Goal: Task Accomplishment & Management: Manage account settings

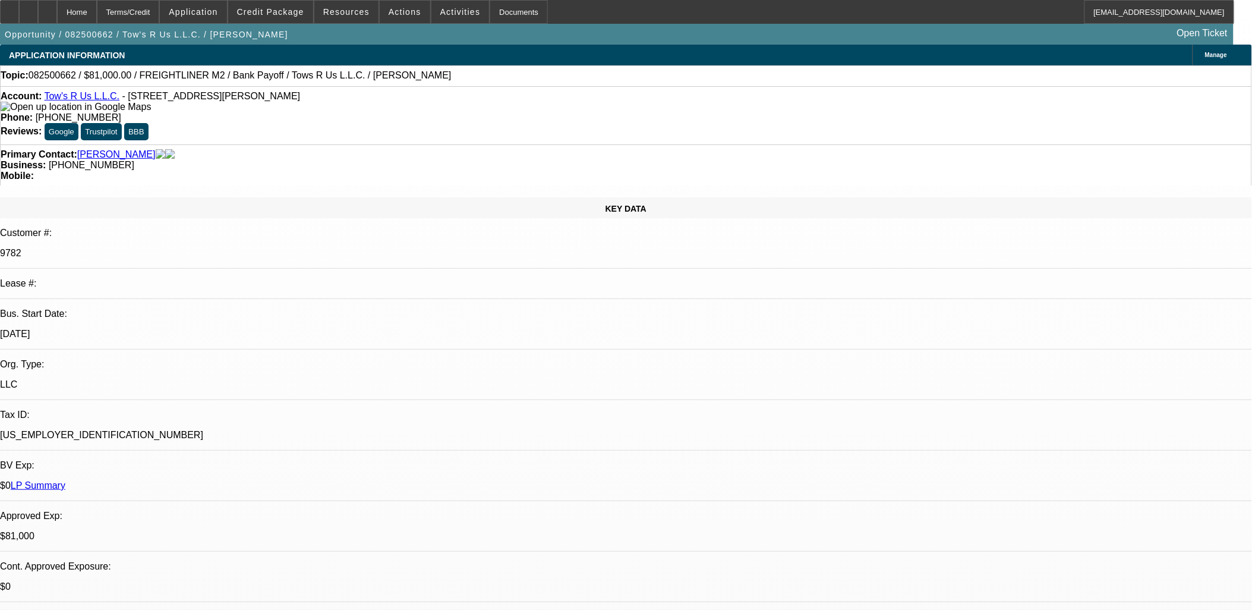
select select "0.1"
select select "2"
select select "0.1"
select select "2"
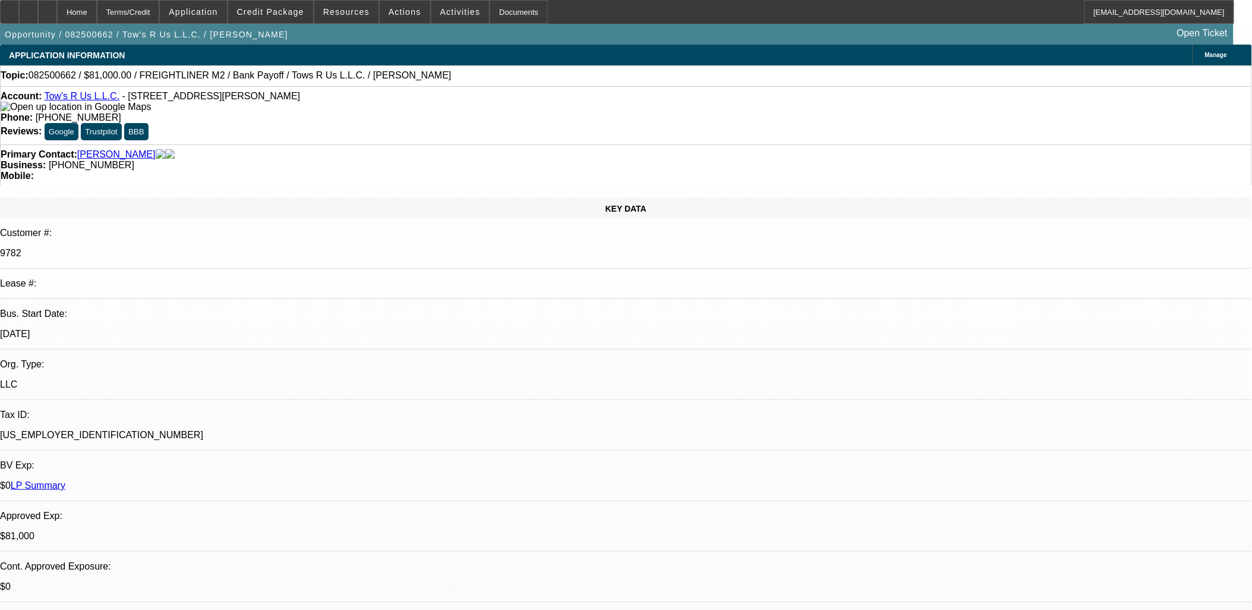
select select "0.1"
select select "2"
select select "0.1"
select select "0"
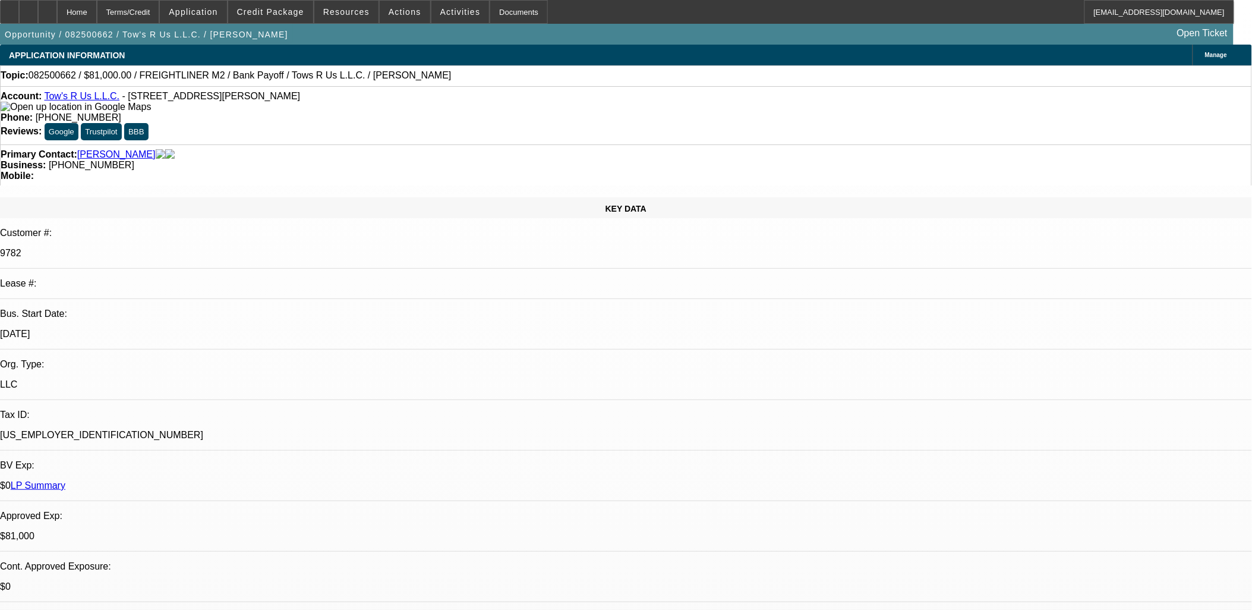
select select "2"
select select "0.1"
select select "1"
select select "2"
select select "4"
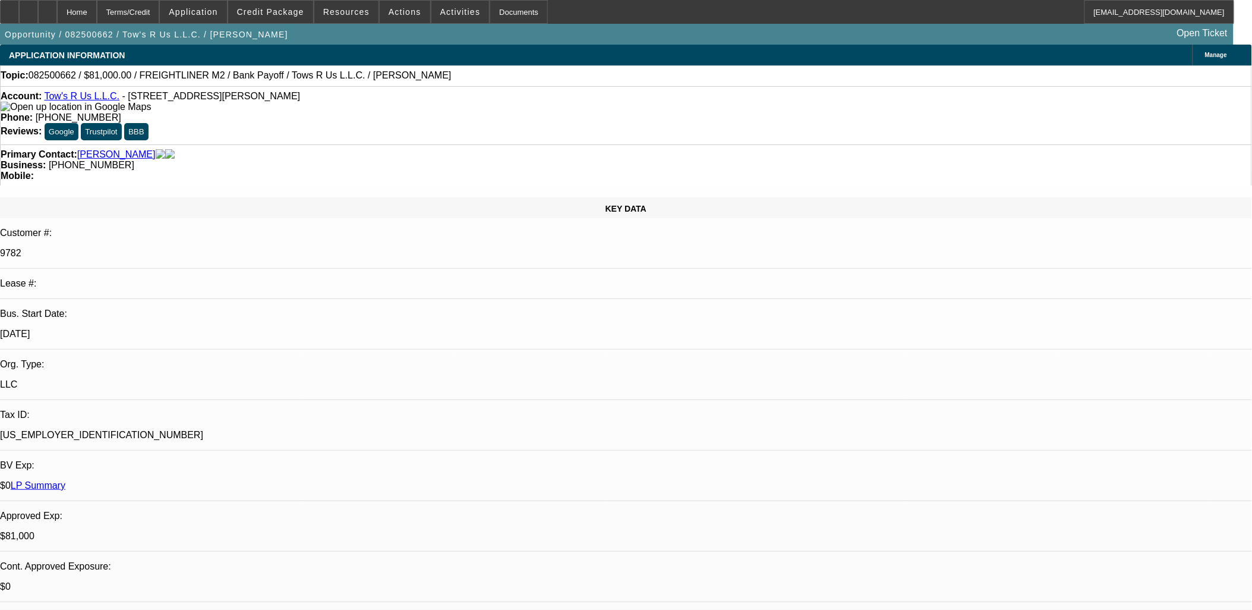
select select "1"
select select "2"
select select "4"
select select "1"
select select "2"
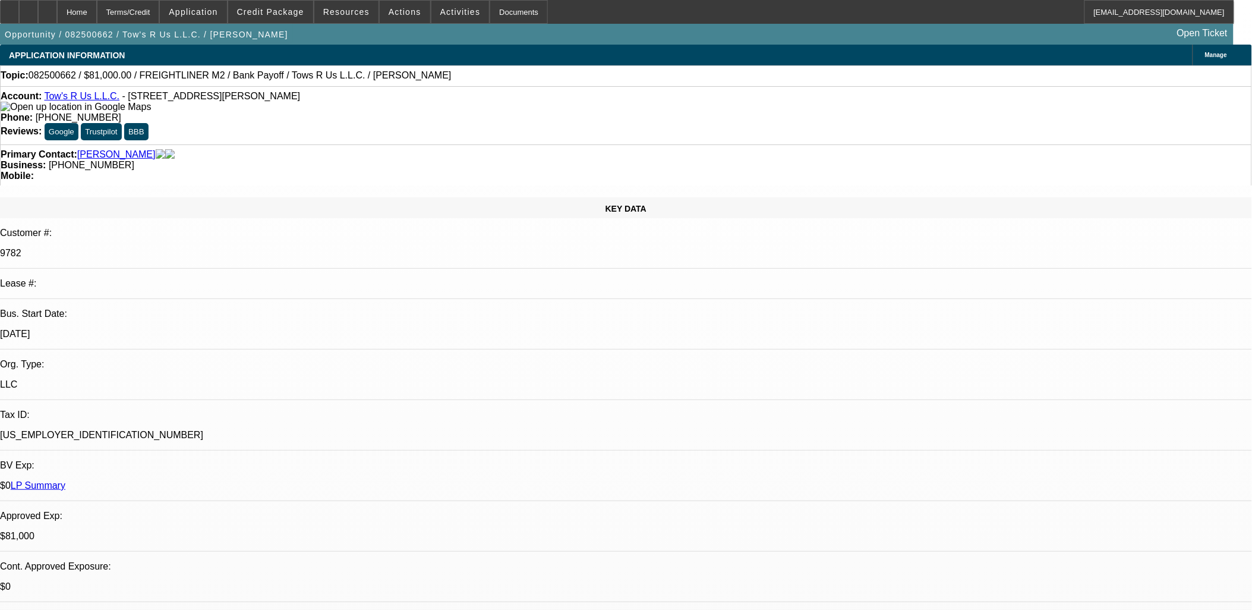
select select "4"
select select "1"
select select "2"
select select "4"
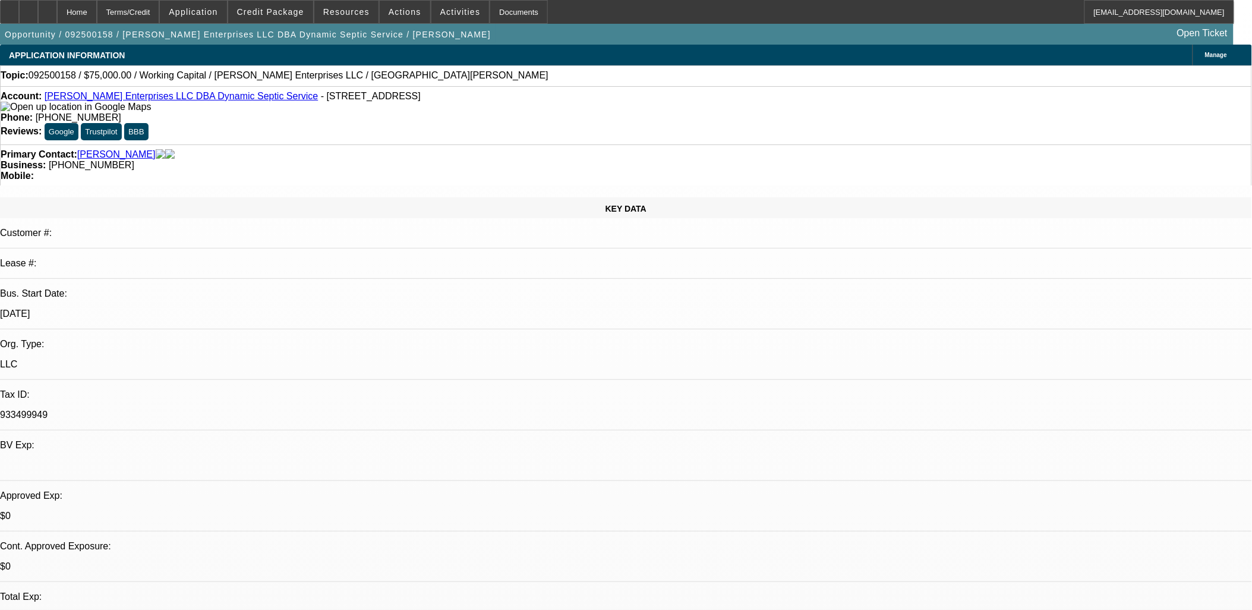
select select "0"
select select "2"
select select "0"
select select "6"
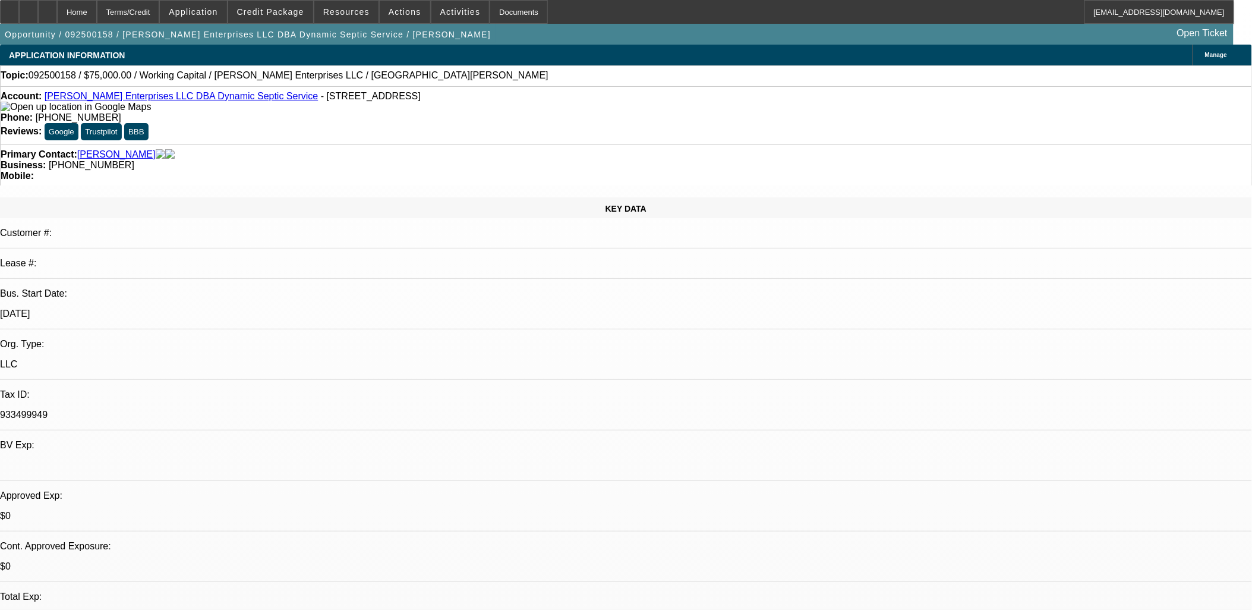
select select "0"
select select "2"
select select "0"
select select "6"
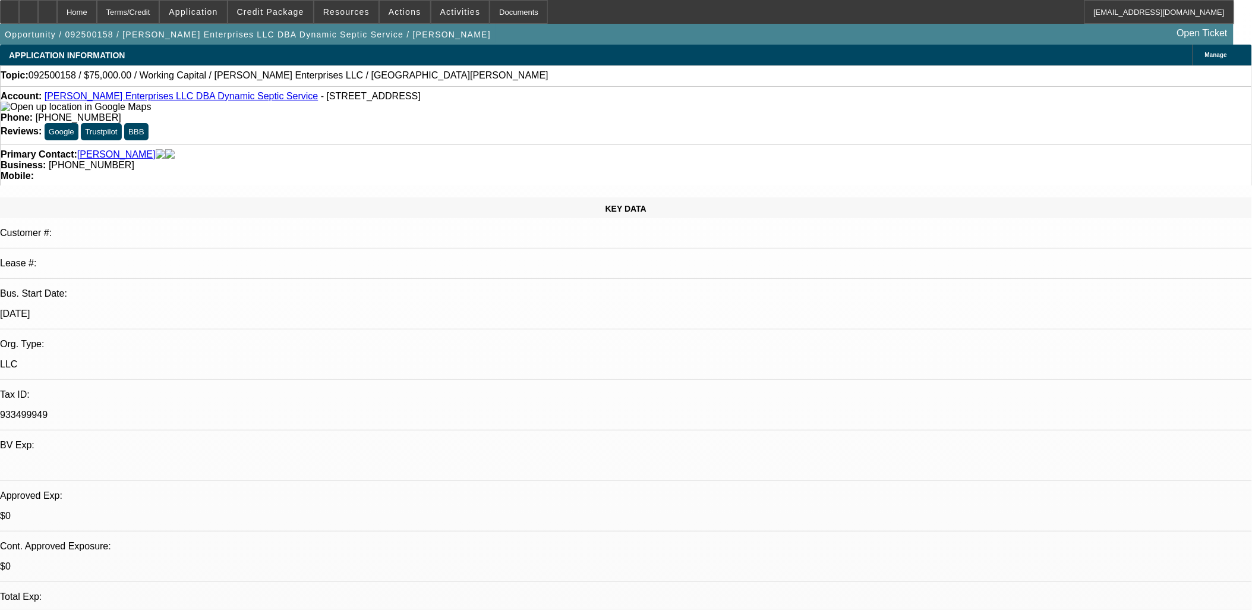
scroll to position [165, 0]
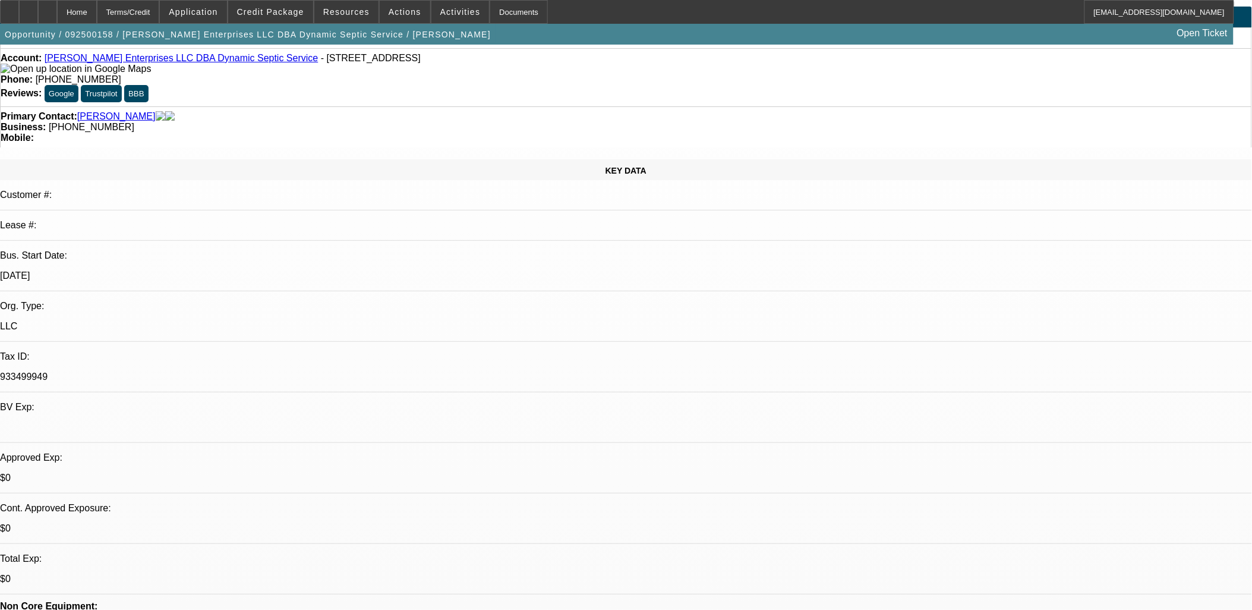
scroll to position [0, 0]
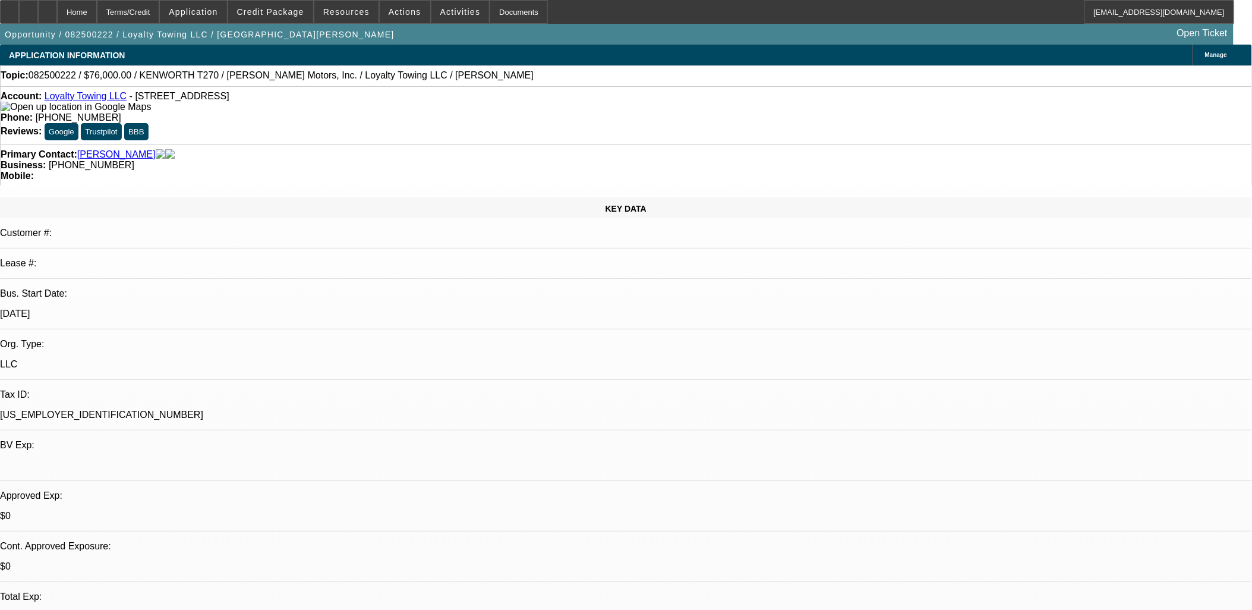
select select "0"
select select "2"
select select "0.1"
select select "0"
select select "2"
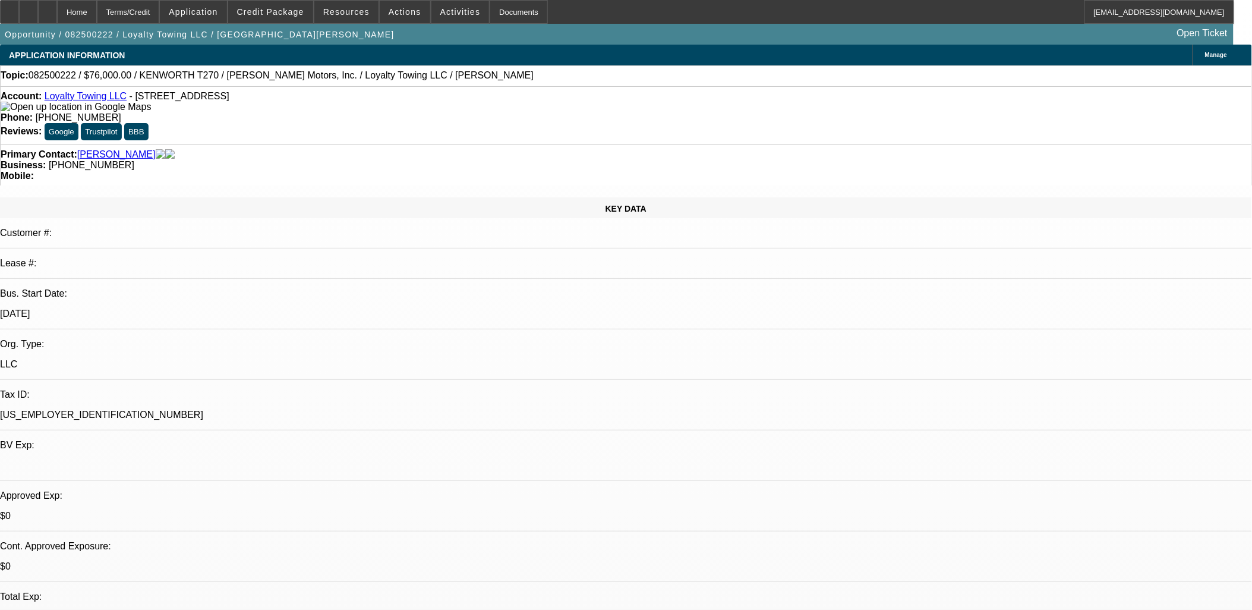
select select "0.1"
select select "0"
select select "2"
select select "0.1"
select select "1"
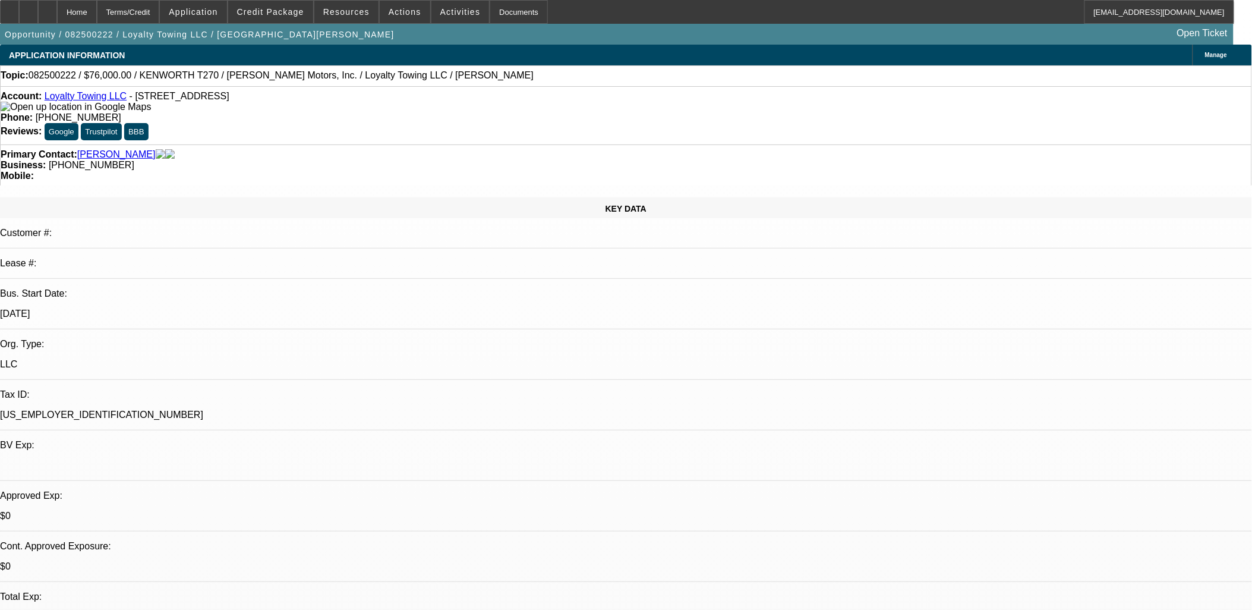
select select "2"
select select "4"
select select "1"
select select "2"
select select "4"
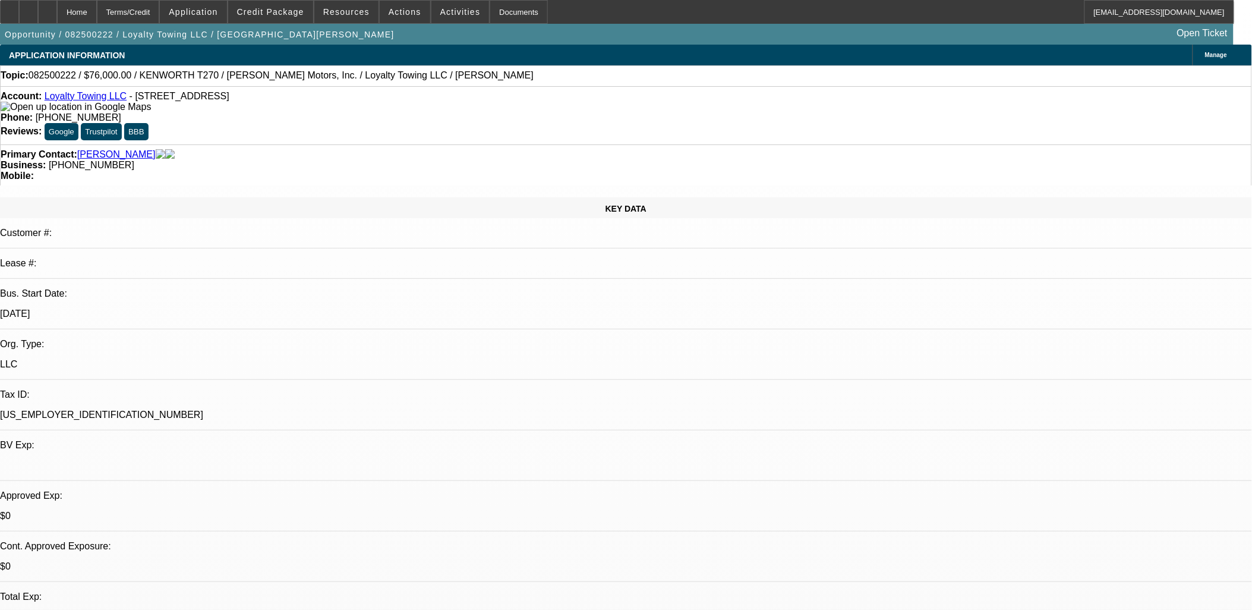
select select "1"
select select "2"
select select "4"
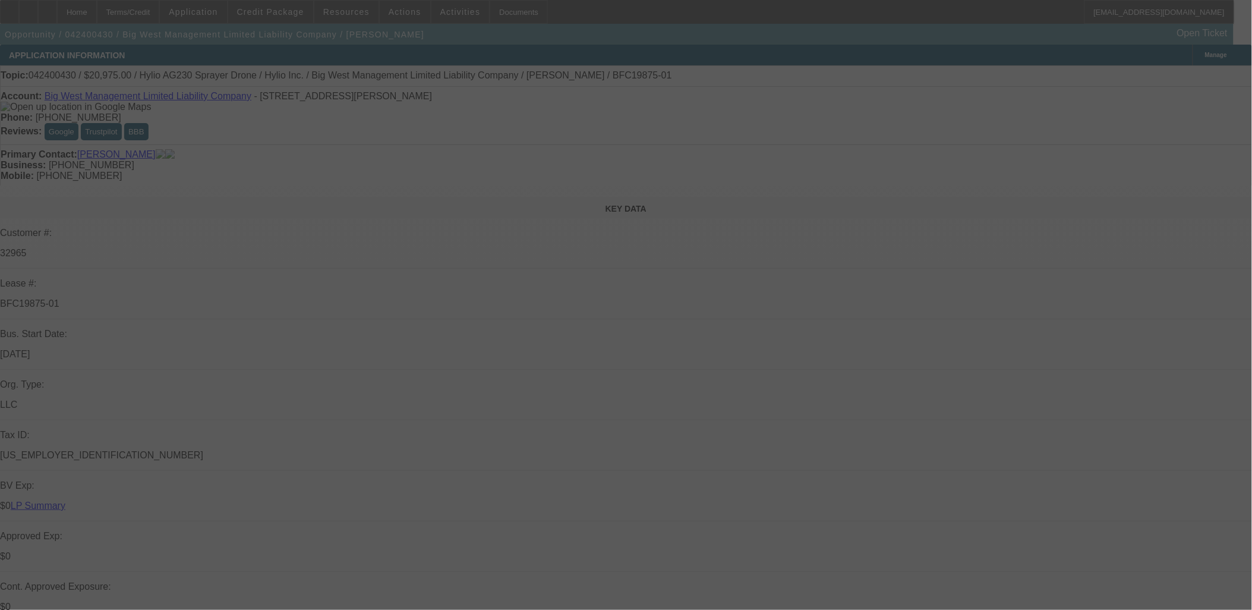
select select "0"
select select "2"
select select "0"
select select "2"
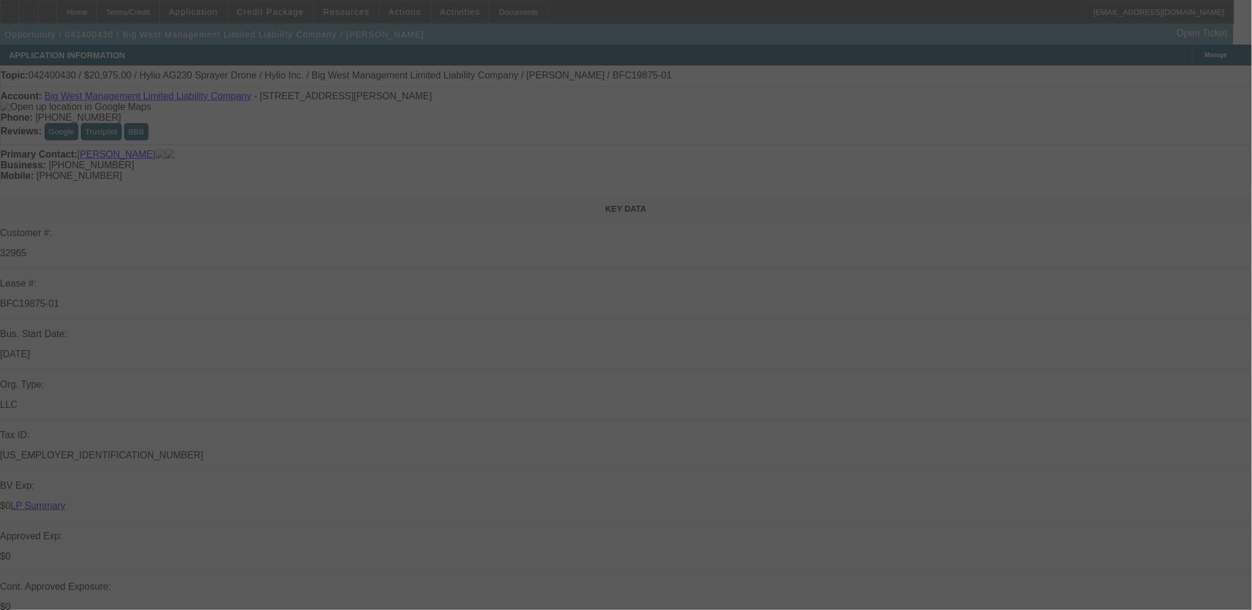
select select "0"
select select "2"
select select "0"
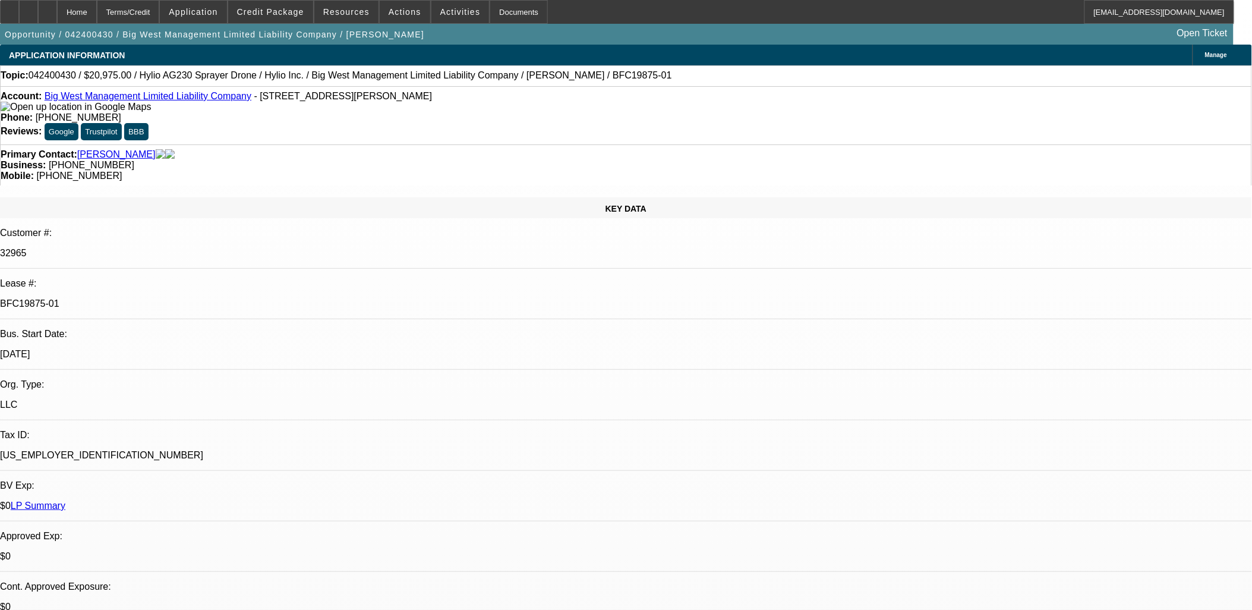
select select "1"
select select "2"
select select "6"
select select "1"
select select "2"
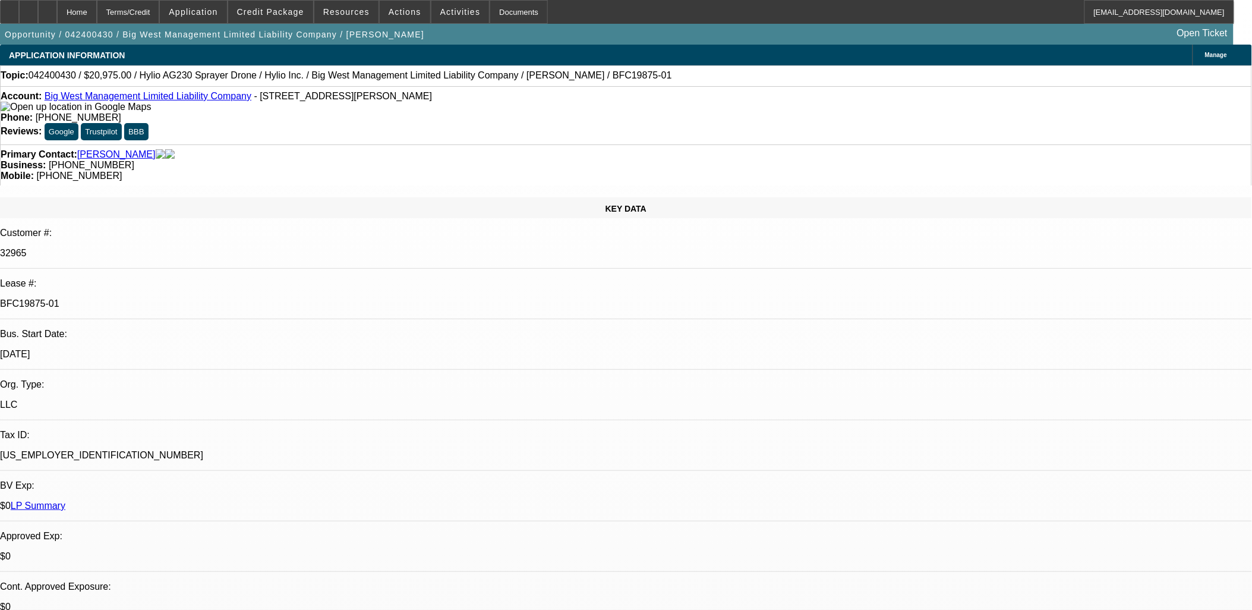
select select "6"
select select "1"
select select "2"
select select "6"
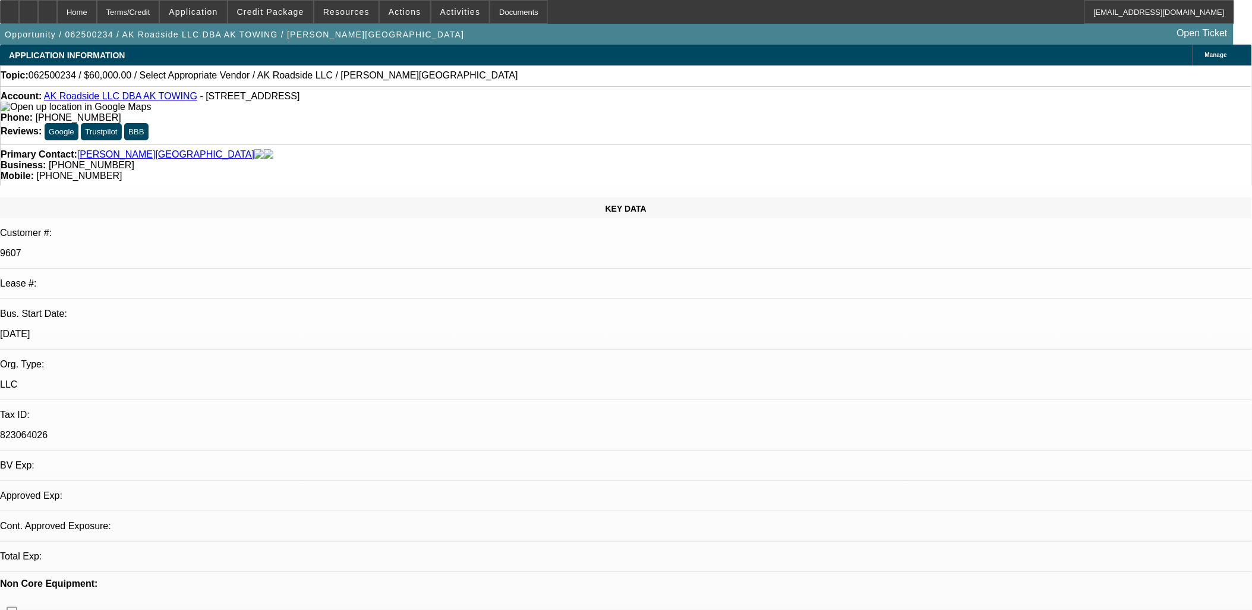
select select "0"
select select "2"
select select "0.1"
select select "1"
select select "2"
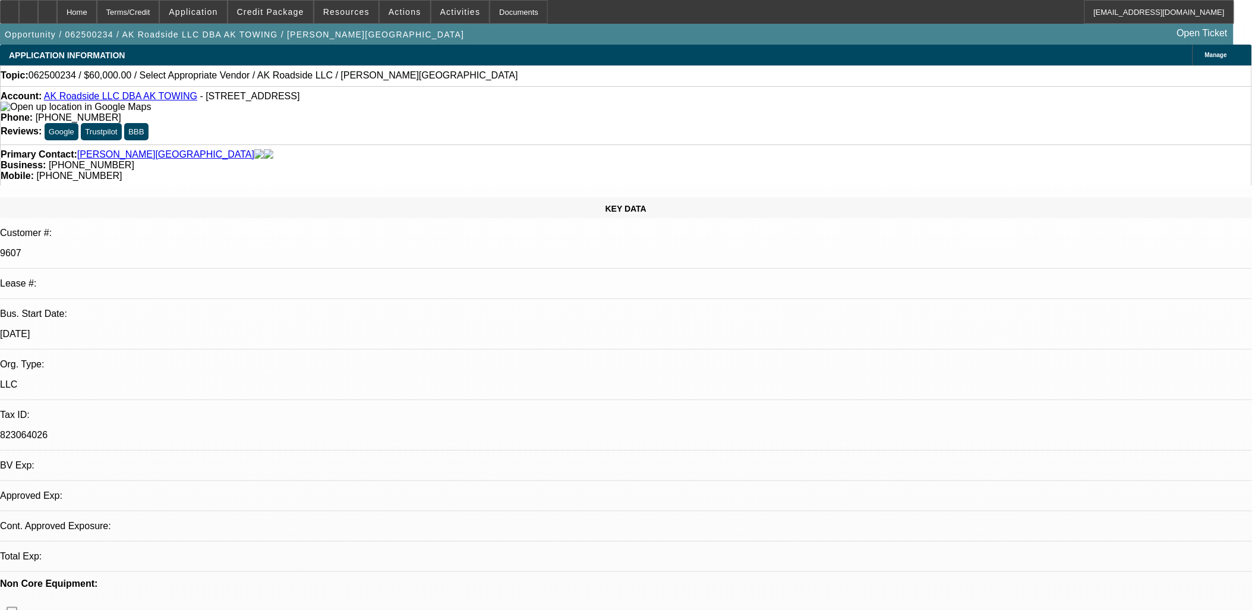
select select "4"
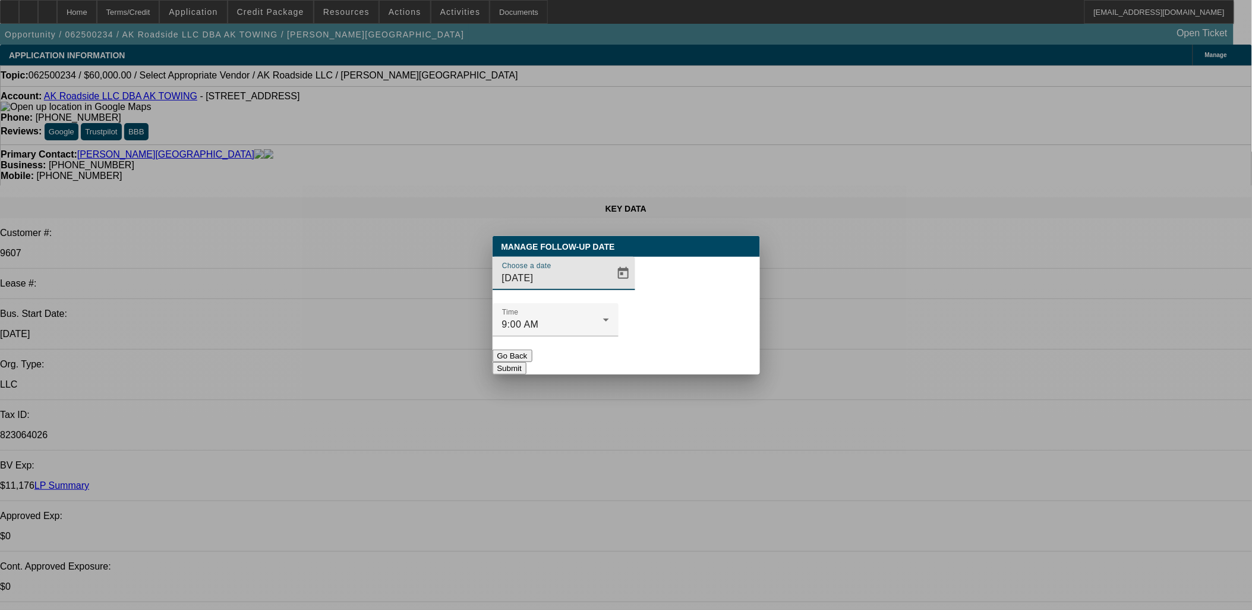
click at [626, 306] on div "Time 9:00 AM" at bounding box center [626, 326] width 267 height 46
click at [612, 288] on span "Open calendar" at bounding box center [623, 273] width 29 height 29
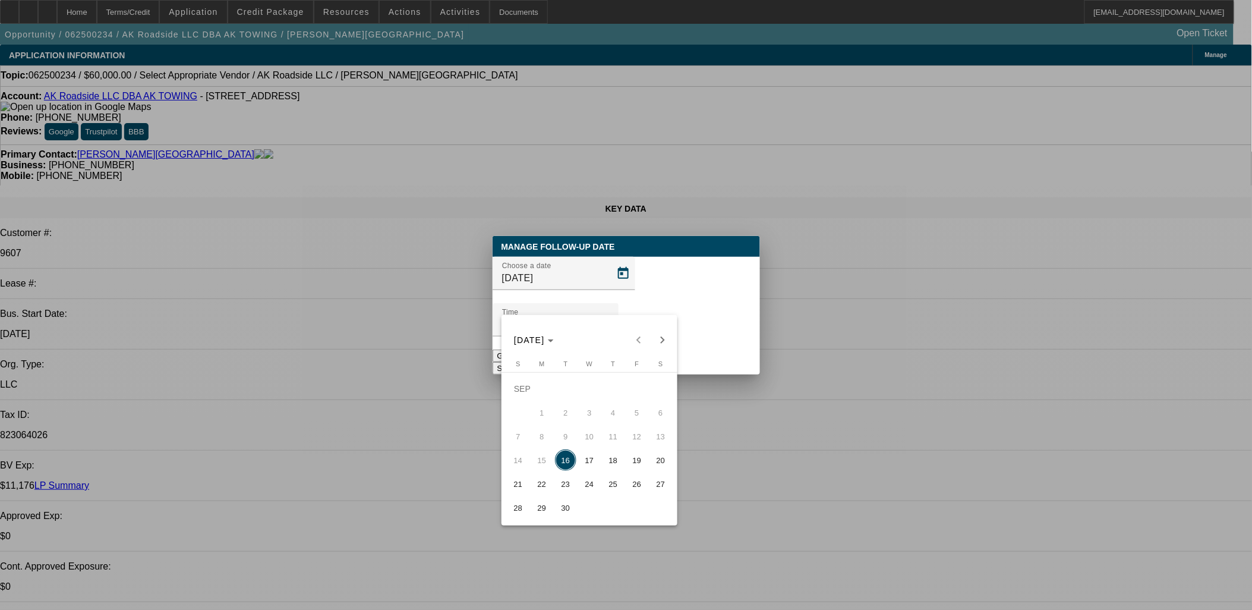
click at [591, 460] on span "17" at bounding box center [589, 459] width 21 height 21
type input "9/17/2025"
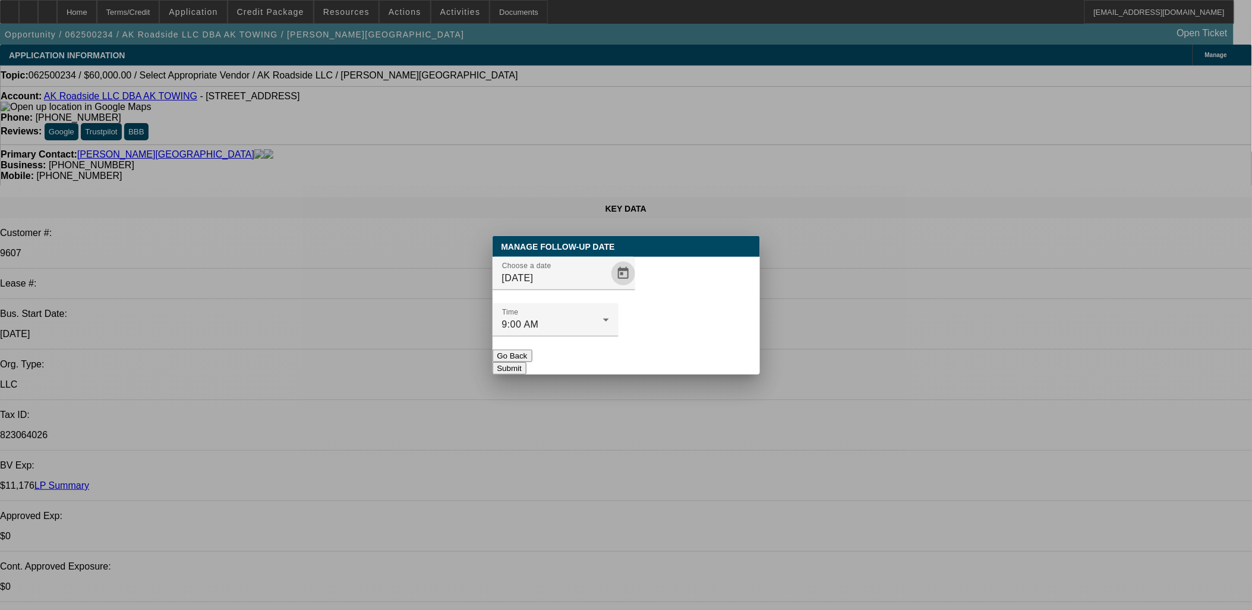
click at [527, 362] on button "Submit" at bounding box center [510, 368] width 34 height 12
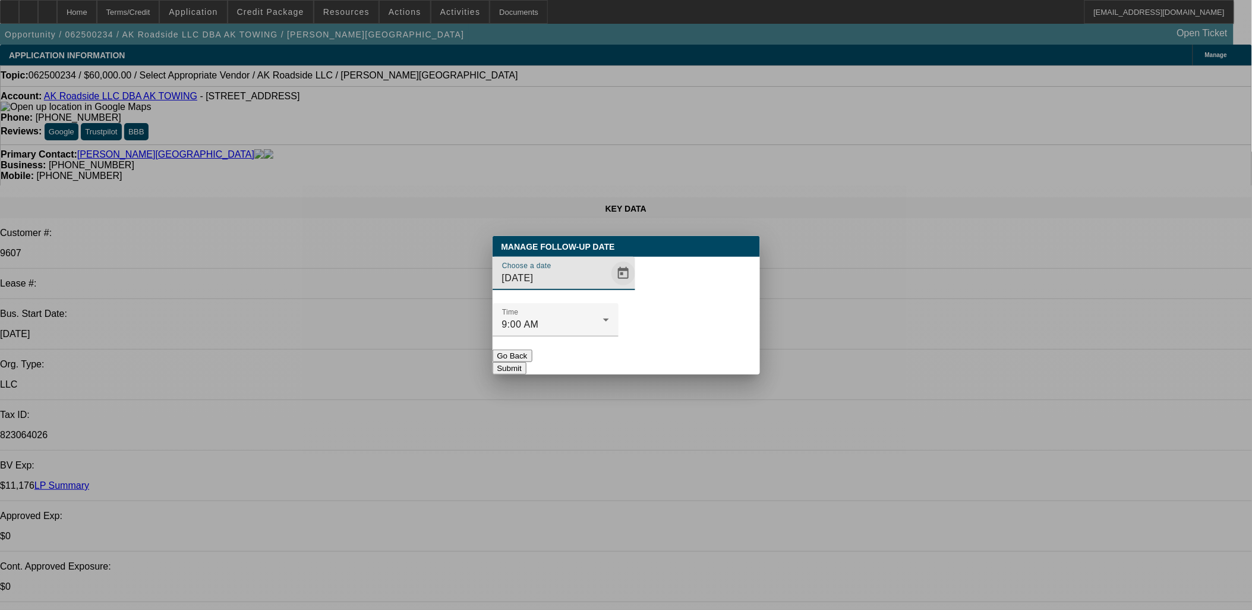
click at [609, 288] on span "Open calendar" at bounding box center [623, 273] width 29 height 29
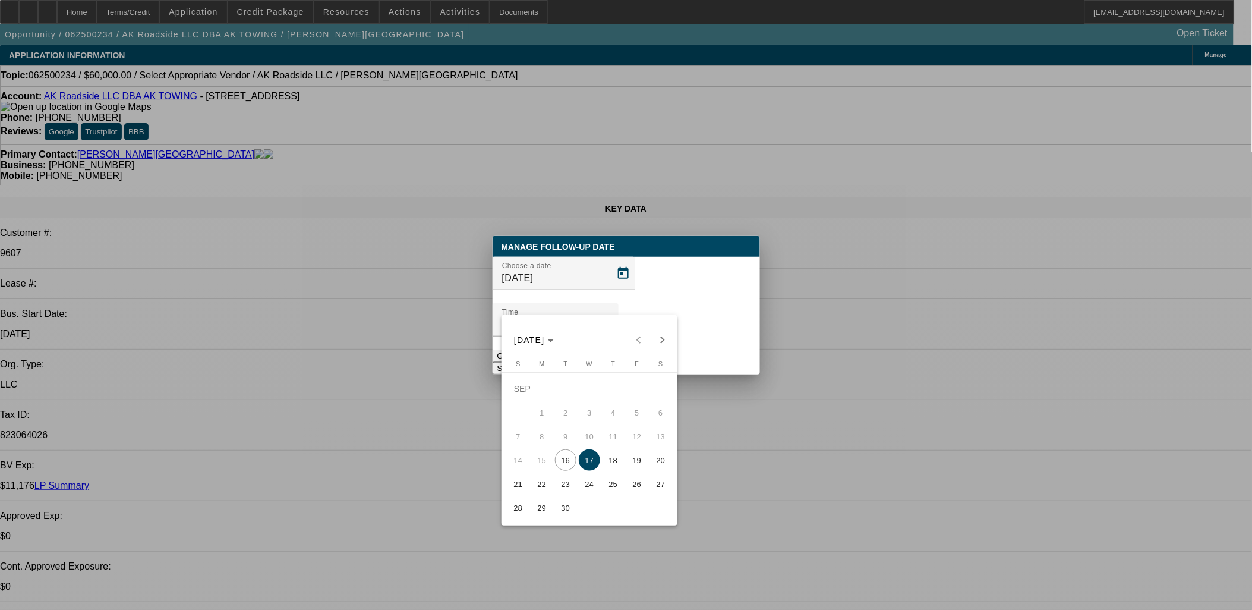
click at [560, 518] on span "30" at bounding box center [565, 507] width 21 height 21
type input "9/30/2025"
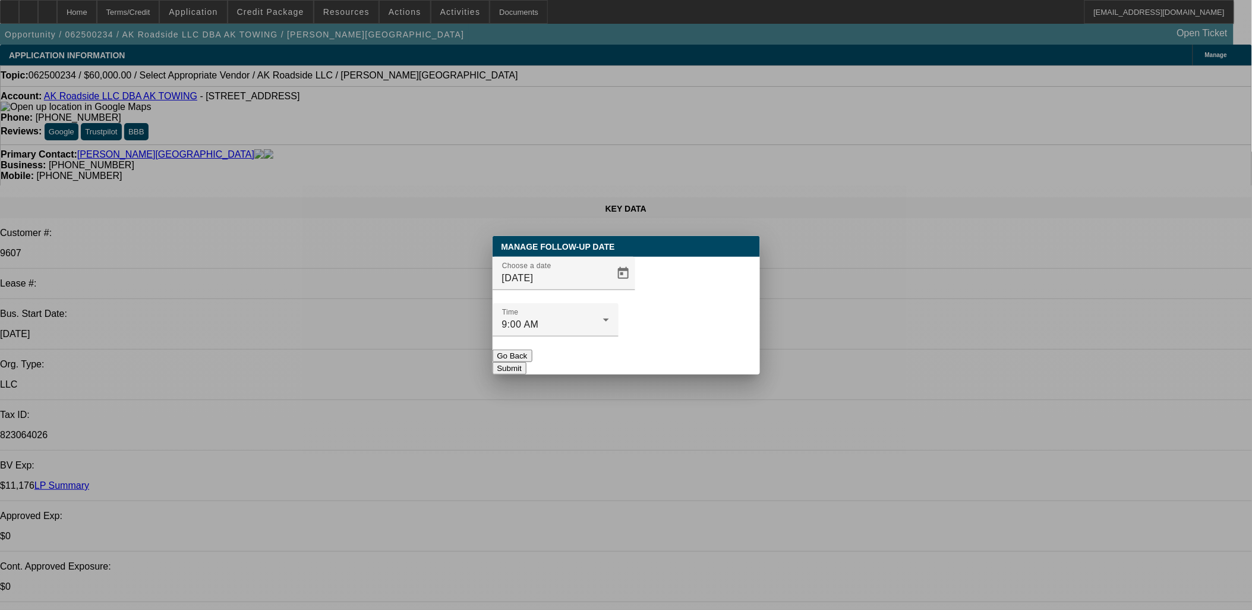
click at [527, 362] on button "Submit" at bounding box center [510, 368] width 34 height 12
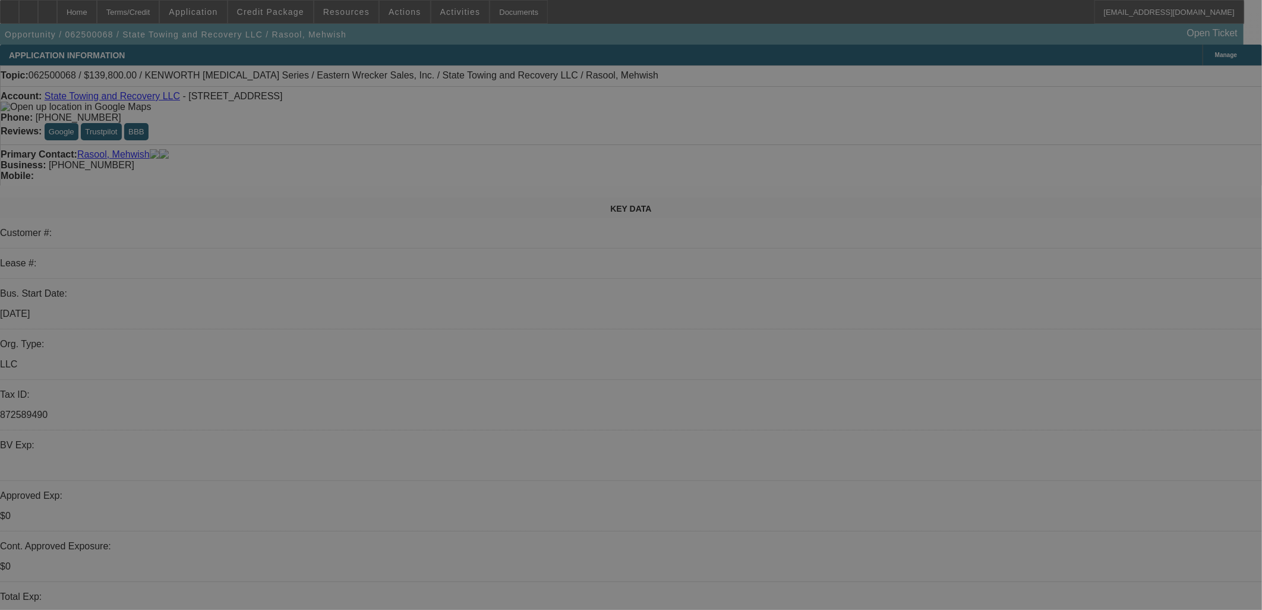
select select "0"
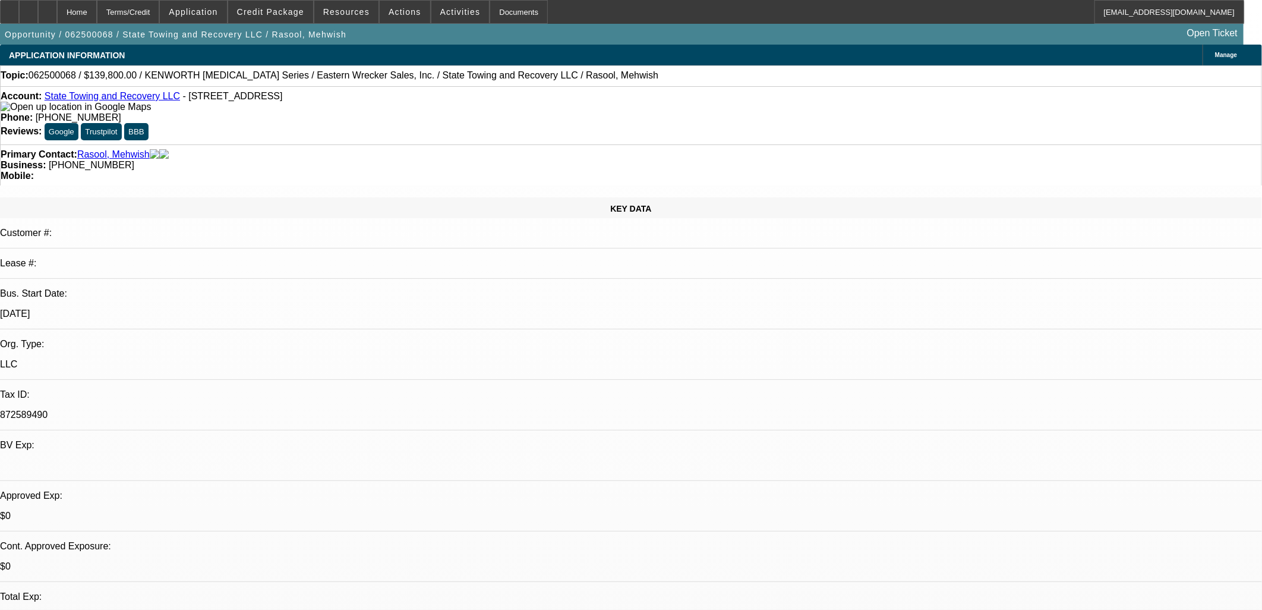
select select "0"
select select "6"
select select "0"
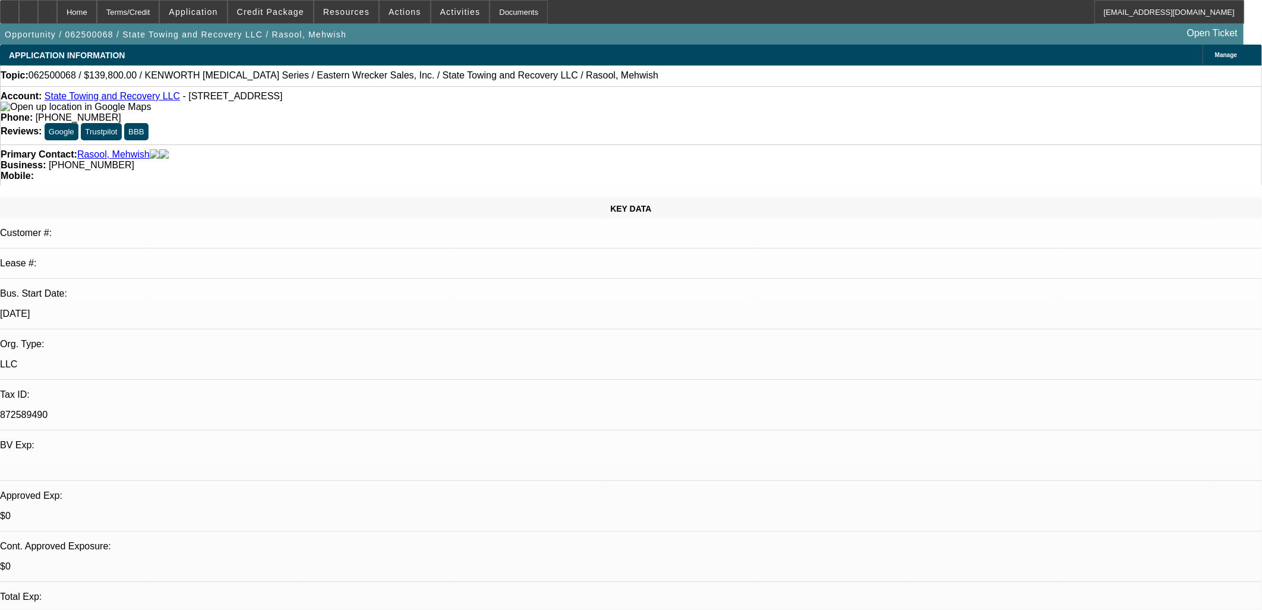
select select "0"
select select "6"
select select "0"
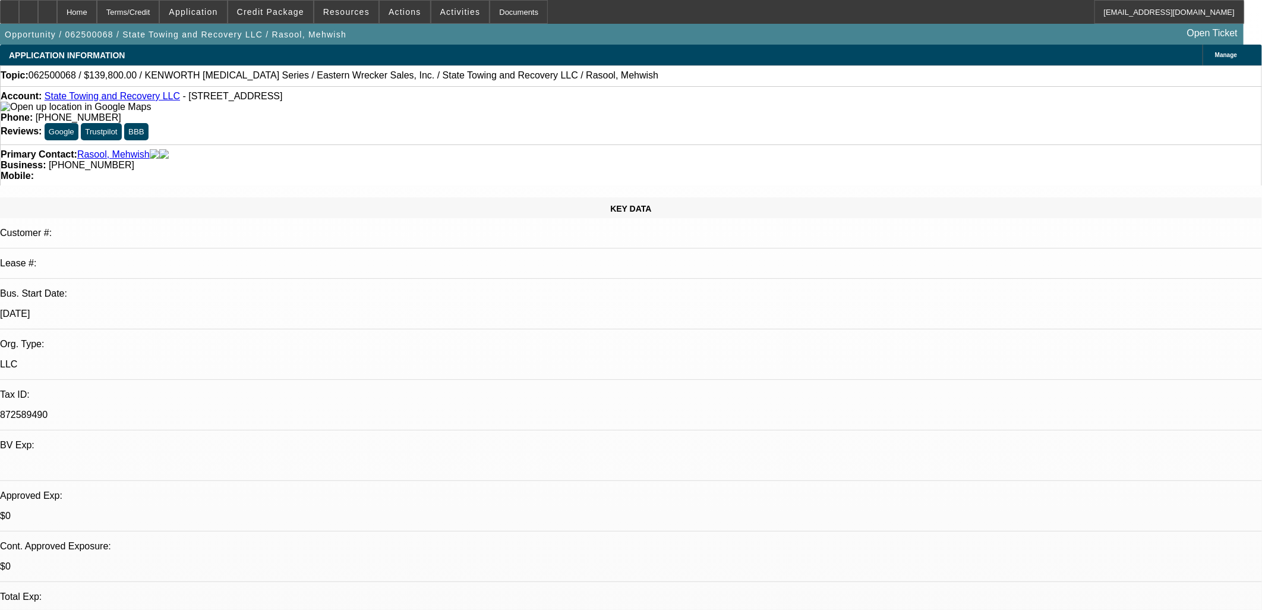
select select "6"
select select "0"
select select "6"
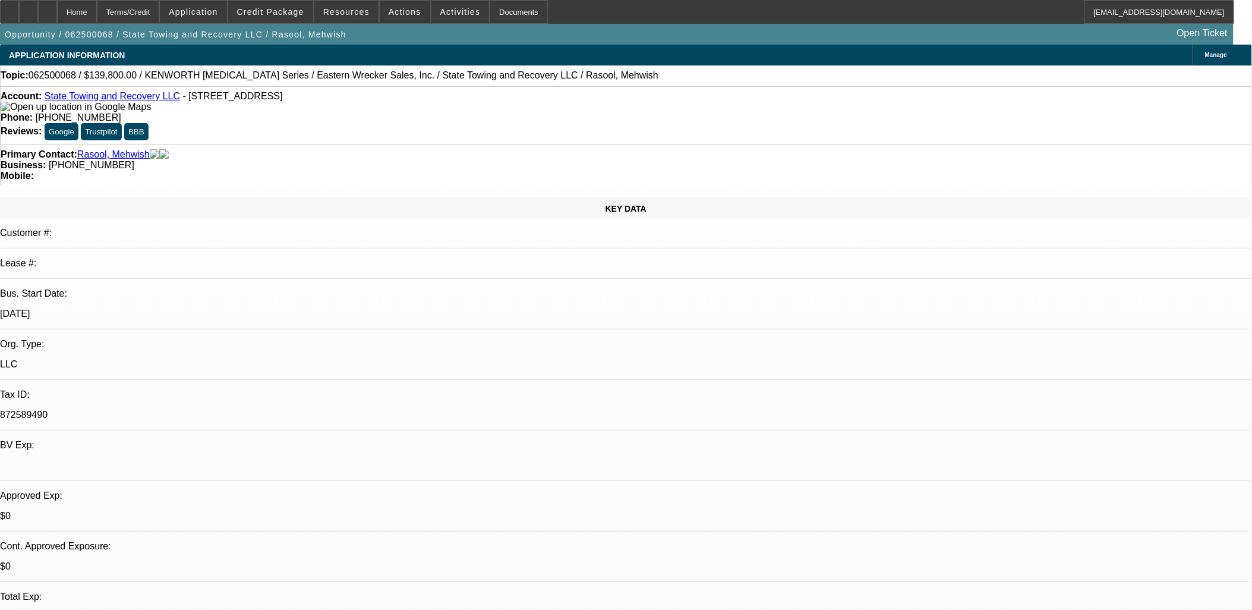
scroll to position [1422, 0]
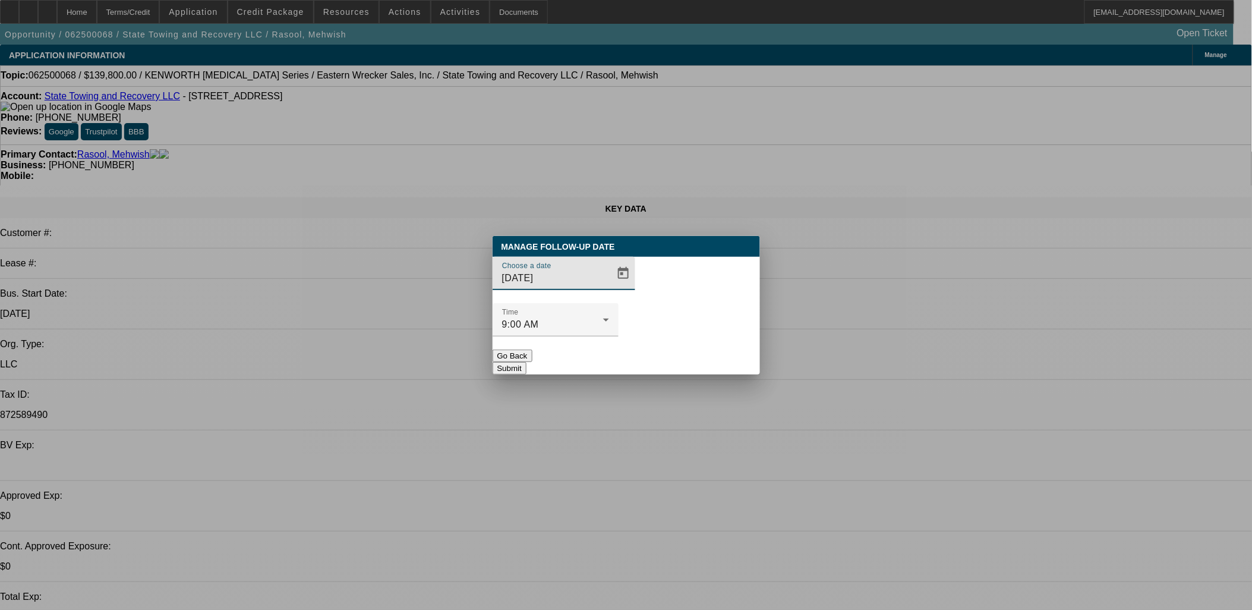
drag, startPoint x: 642, startPoint y: 335, endPoint x: 645, endPoint y: 342, distance: 7.7
click at [527, 362] on button "Submit" at bounding box center [510, 368] width 34 height 12
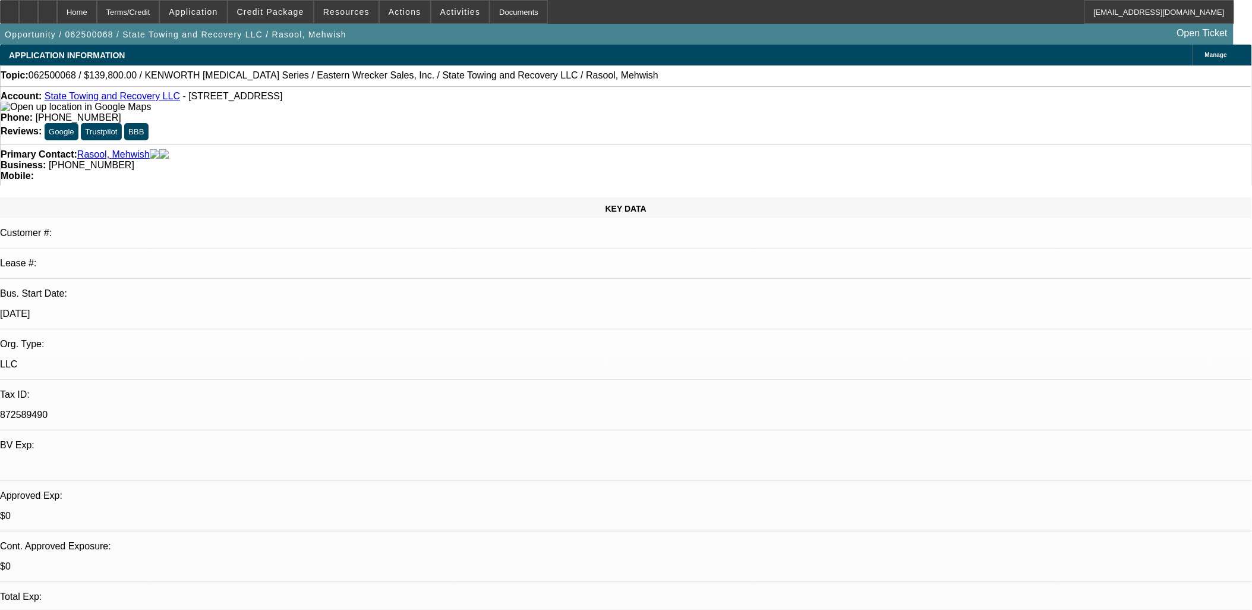
drag, startPoint x: 781, startPoint y: 289, endPoint x: 92, endPoint y: 177, distance: 698.0
drag, startPoint x: 93, startPoint y: 175, endPoint x: 101, endPoint y: 168, distance: 10.5
click at [100, 197] on div "KEY DATA" at bounding box center [626, 207] width 1252 height 21
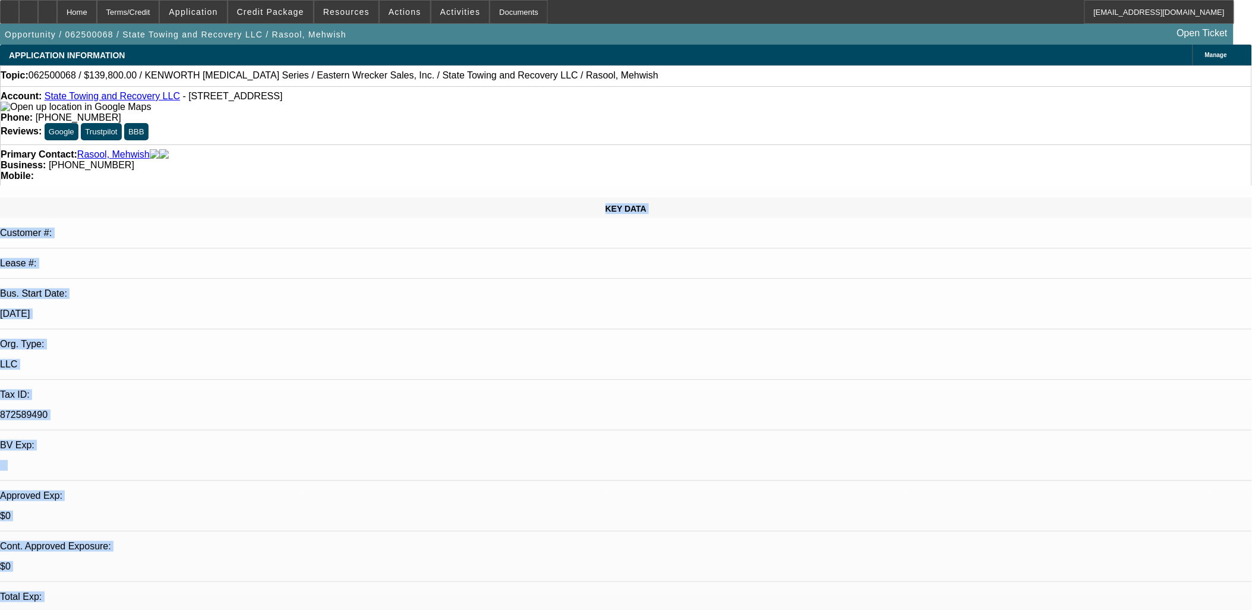
drag, startPoint x: 101, startPoint y: 167, endPoint x: 804, endPoint y: 326, distance: 720.2
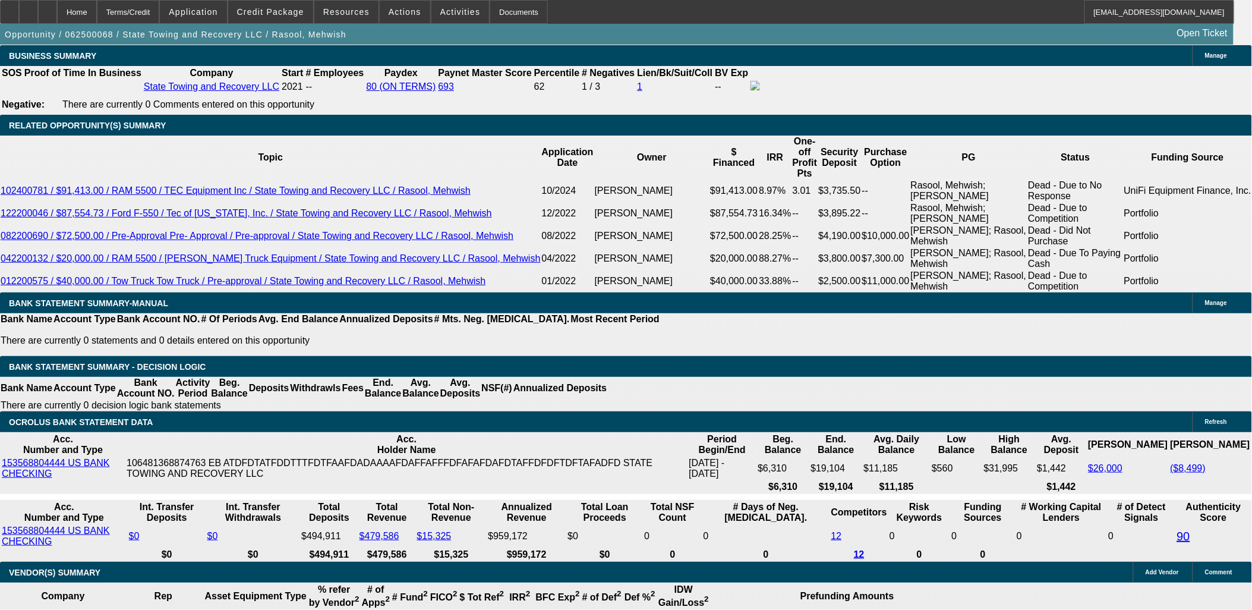
scroll to position [1915, 0]
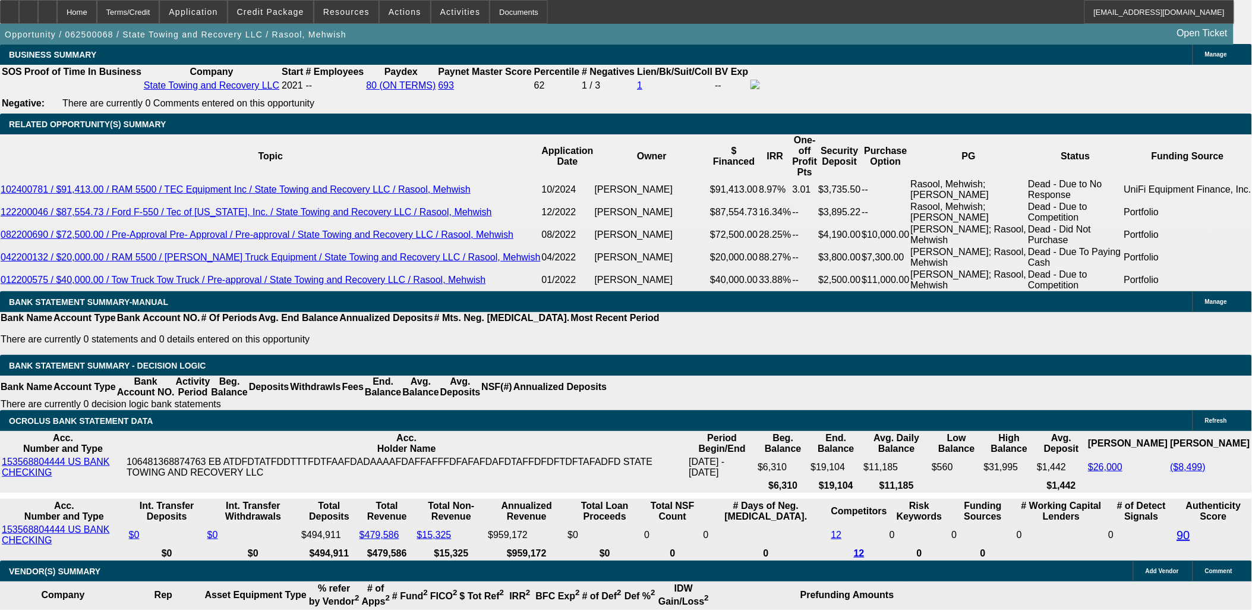
type input "2"
type input "UNKNOWN"
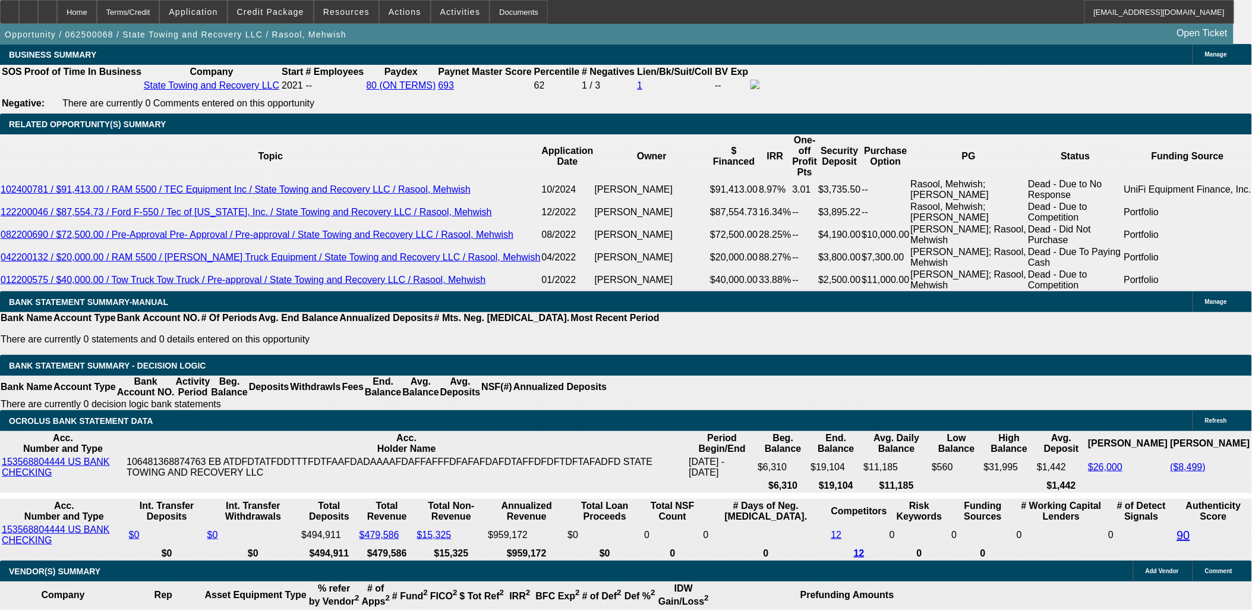
type input "20000"
type input "3354.99"
type input "$20,000.00"
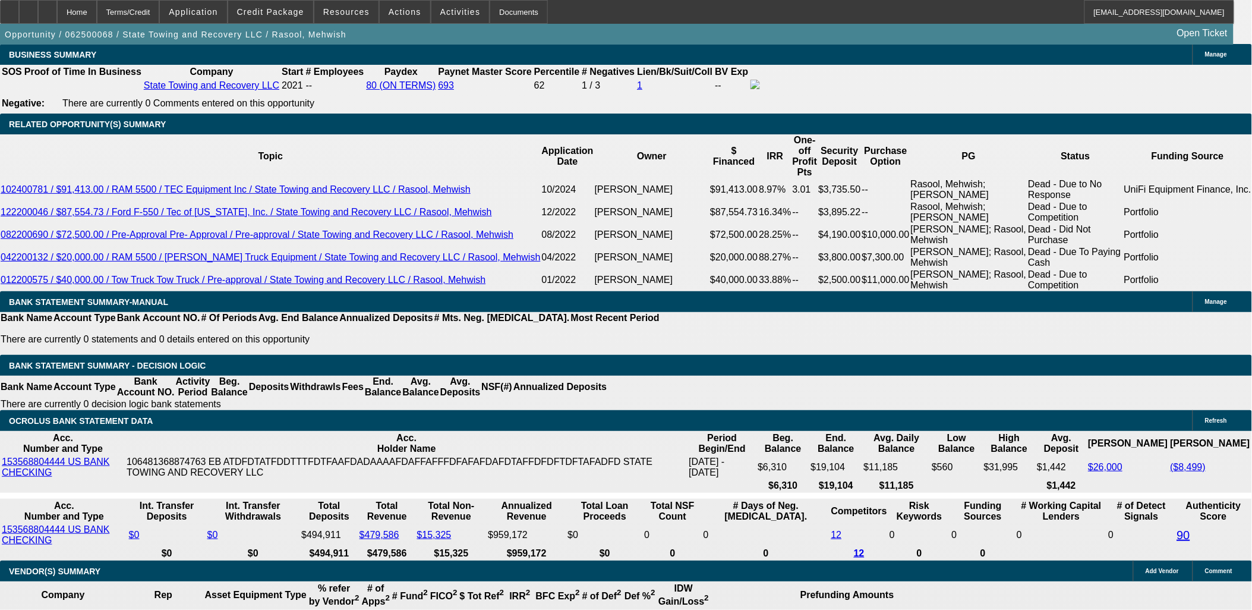
type input "$3,354.99"
type input "20000"
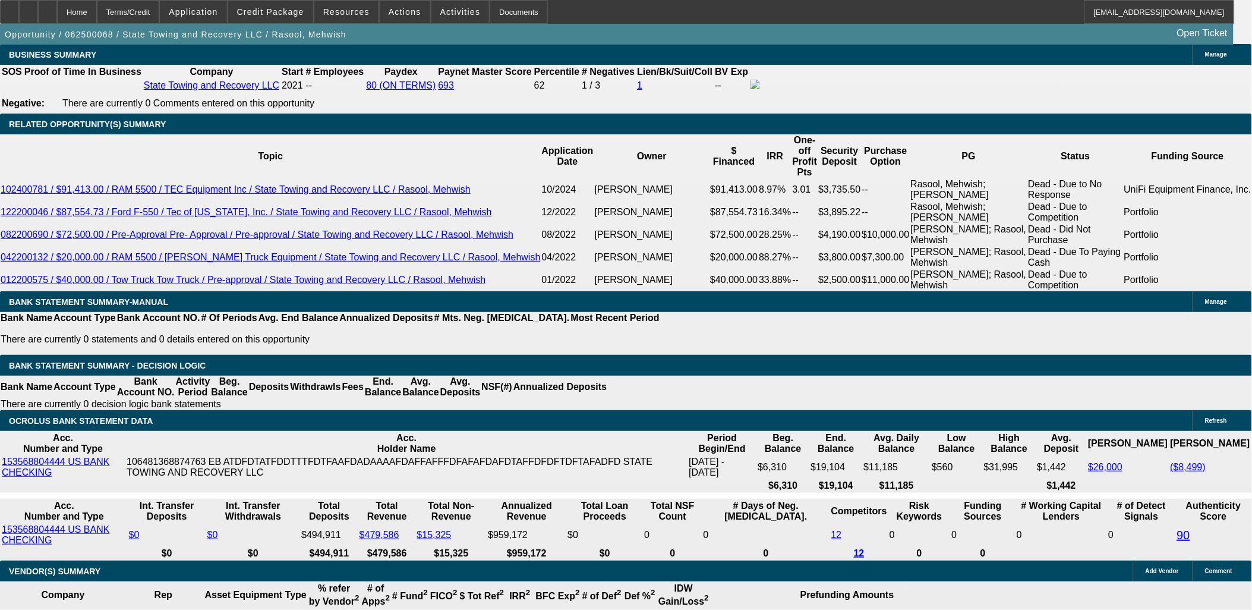
type input "$0.00"
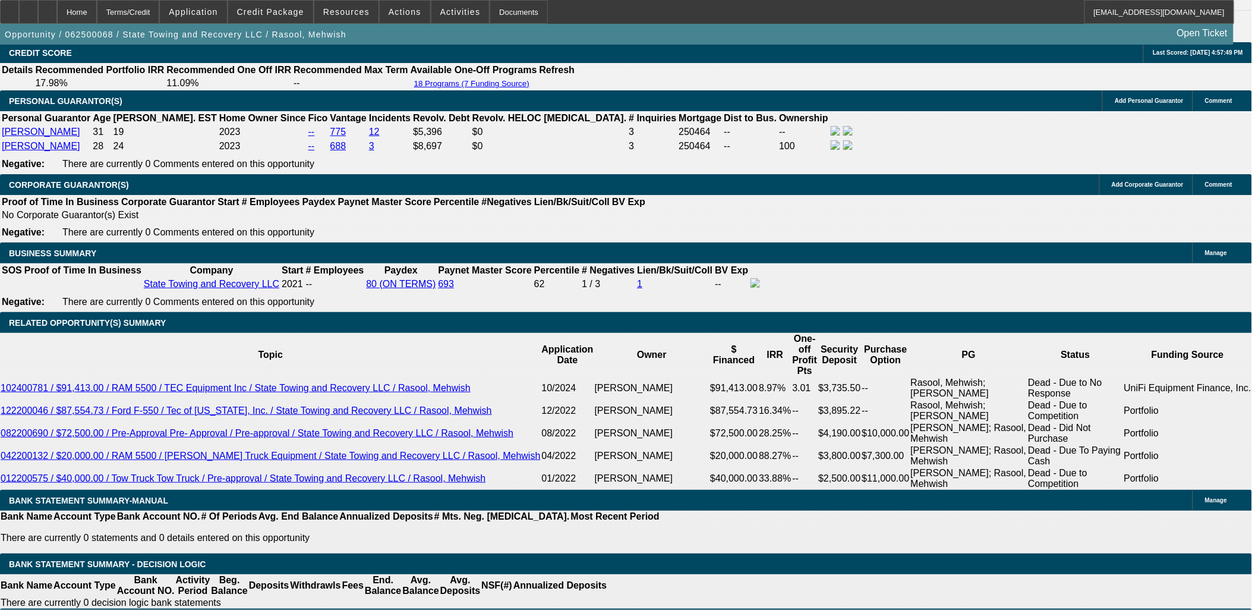
drag, startPoint x: 187, startPoint y: 195, endPoint x: 179, endPoint y: 221, distance: 26.9
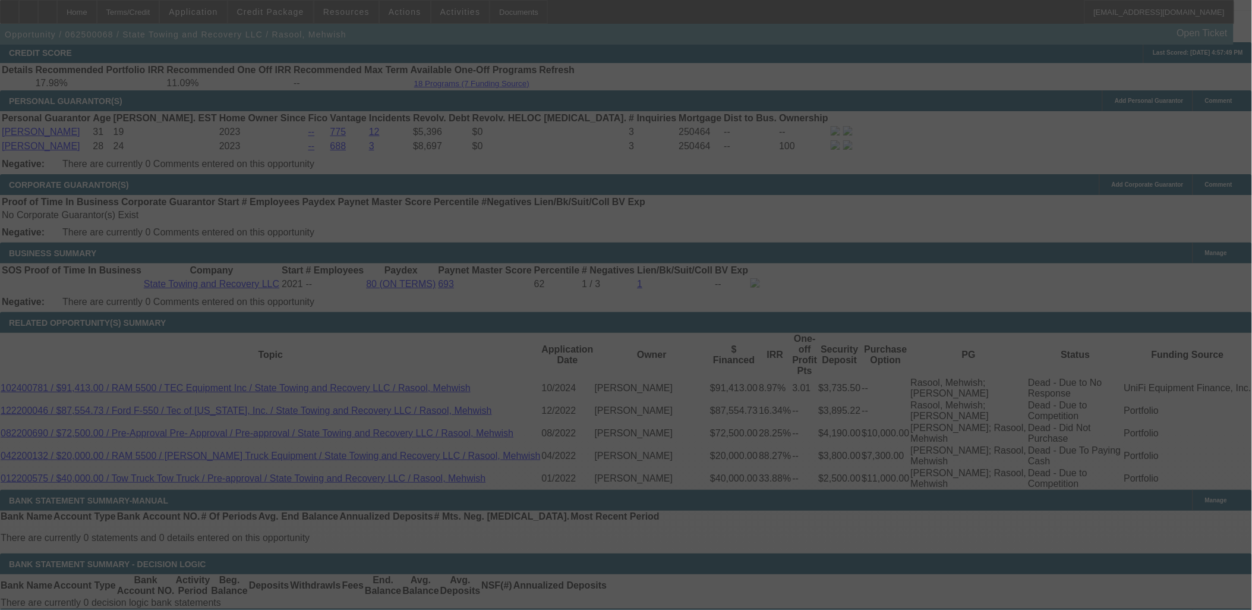
select select "0"
select select "6"
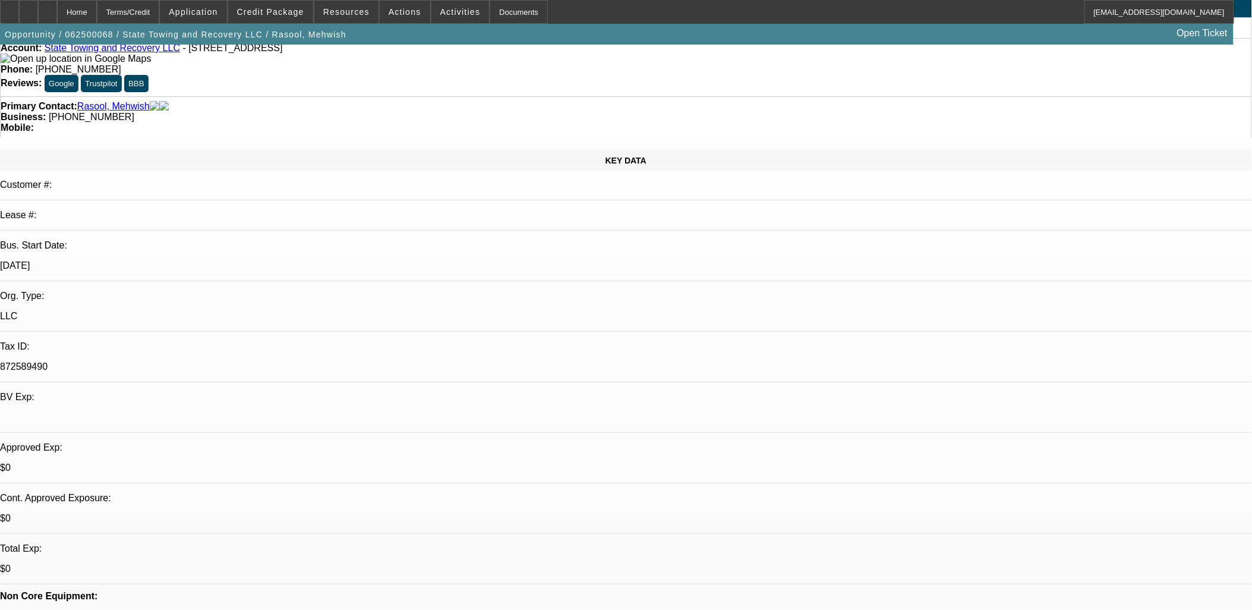
scroll to position [0, 0]
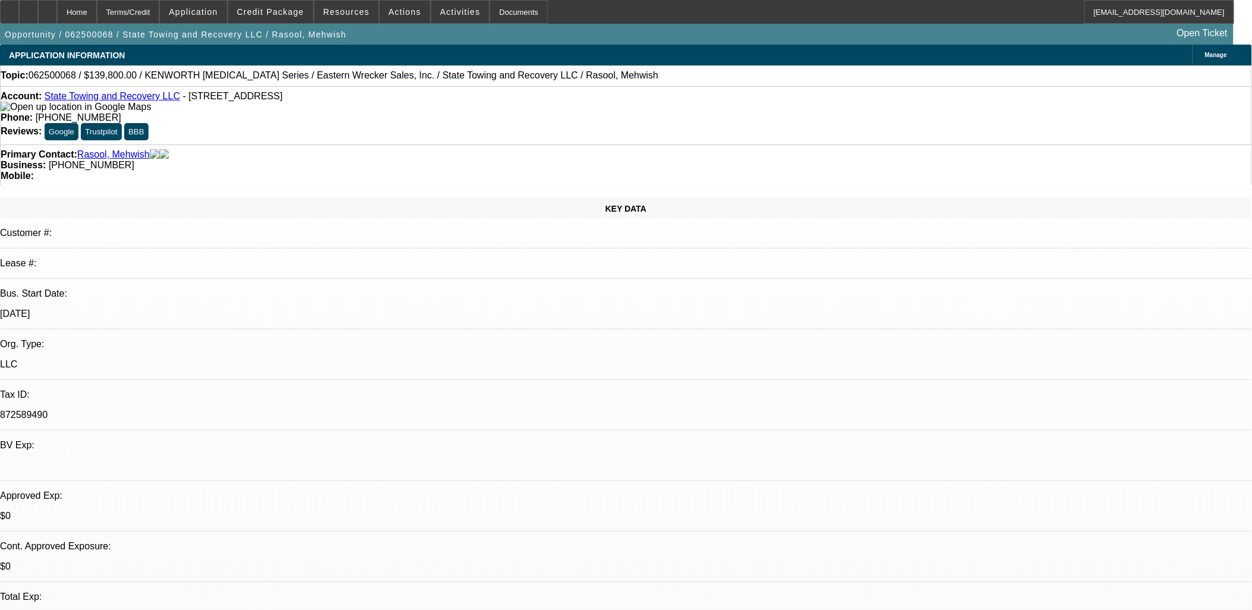
click at [144, 105] on div "Account: State Towing and Recovery LLC - 13023 12th Ave S, Burien, WA 98168" at bounding box center [626, 101] width 1251 height 21
click at [143, 101] on link "State Towing and Recovery LLC" at bounding box center [113, 96] width 136 height 10
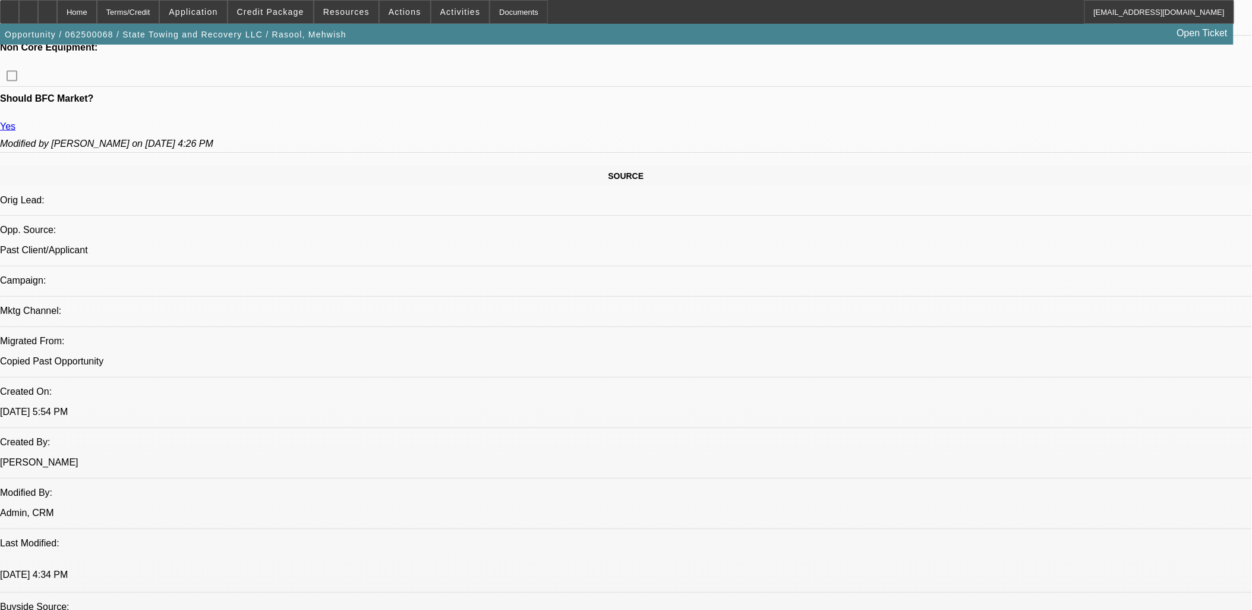
scroll to position [528, 0]
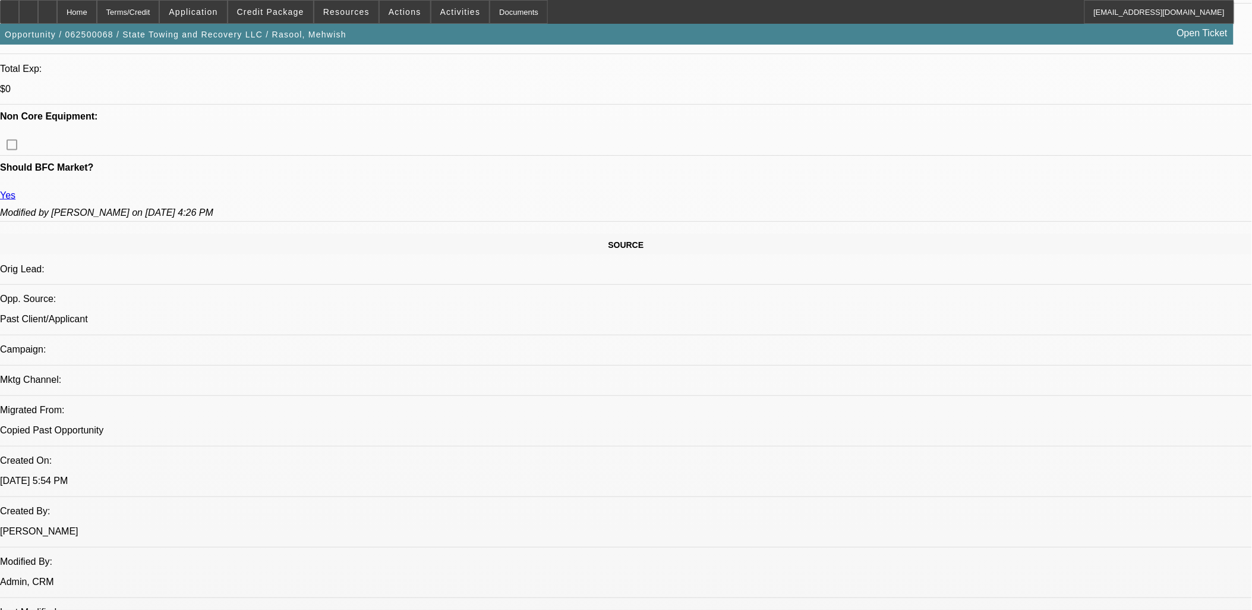
drag, startPoint x: 235, startPoint y: 181, endPoint x: -53, endPoint y: 132, distance: 292.5
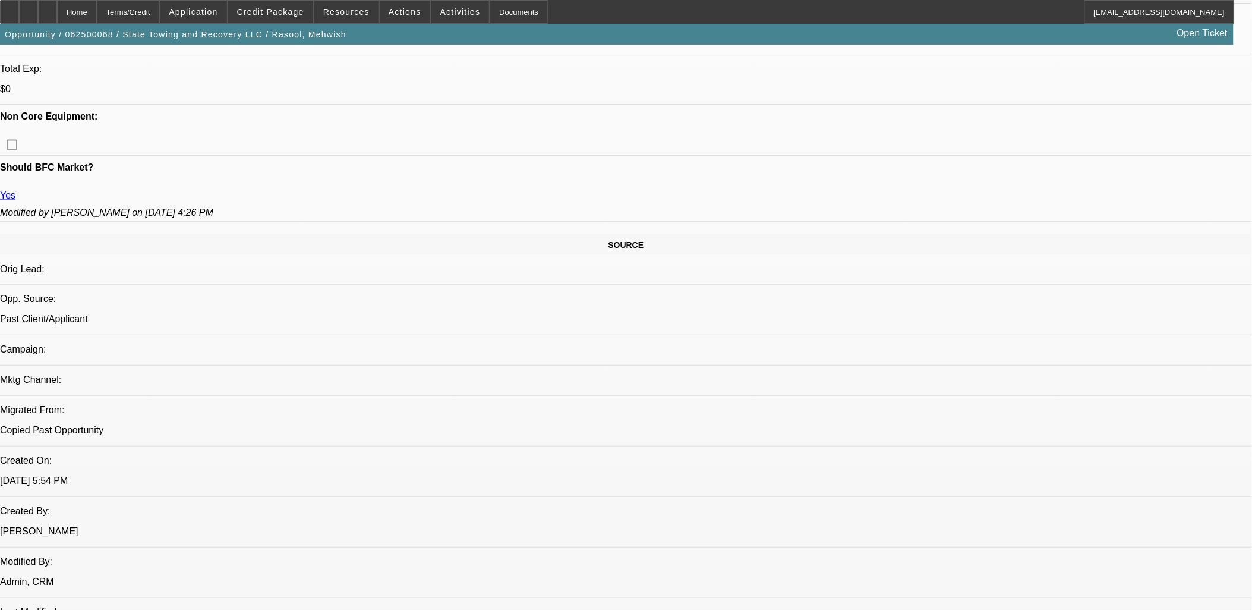
drag, startPoint x: 150, startPoint y: 173, endPoint x: 160, endPoint y: 192, distance: 21.5
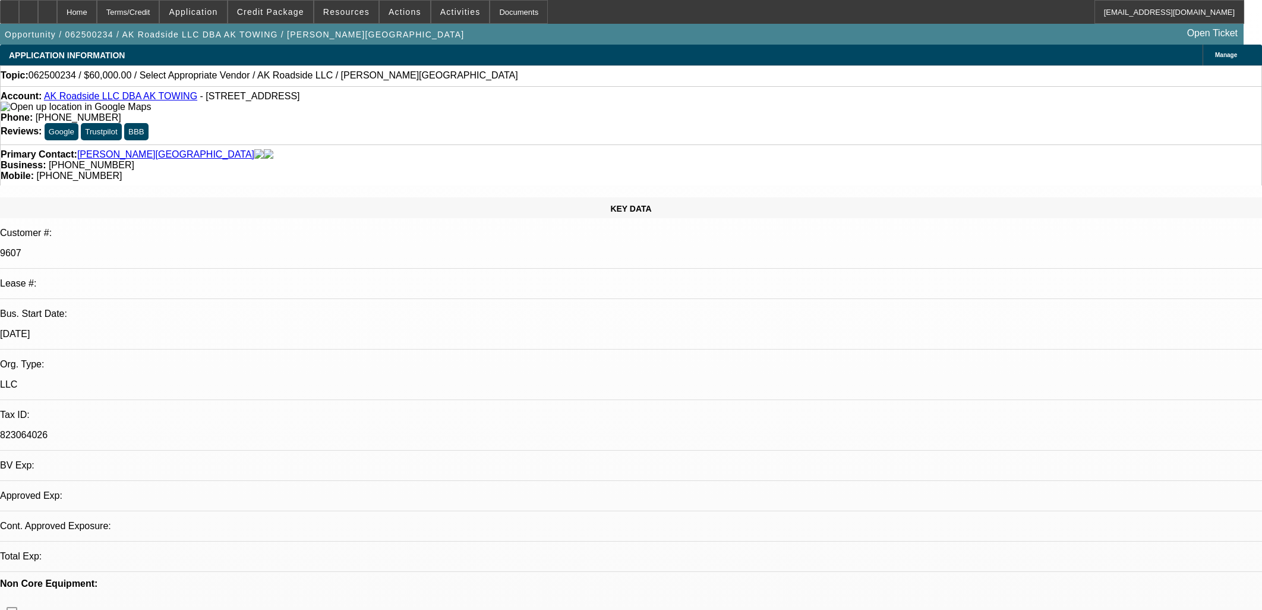
select select "0"
select select "2"
select select "0.1"
select select "4"
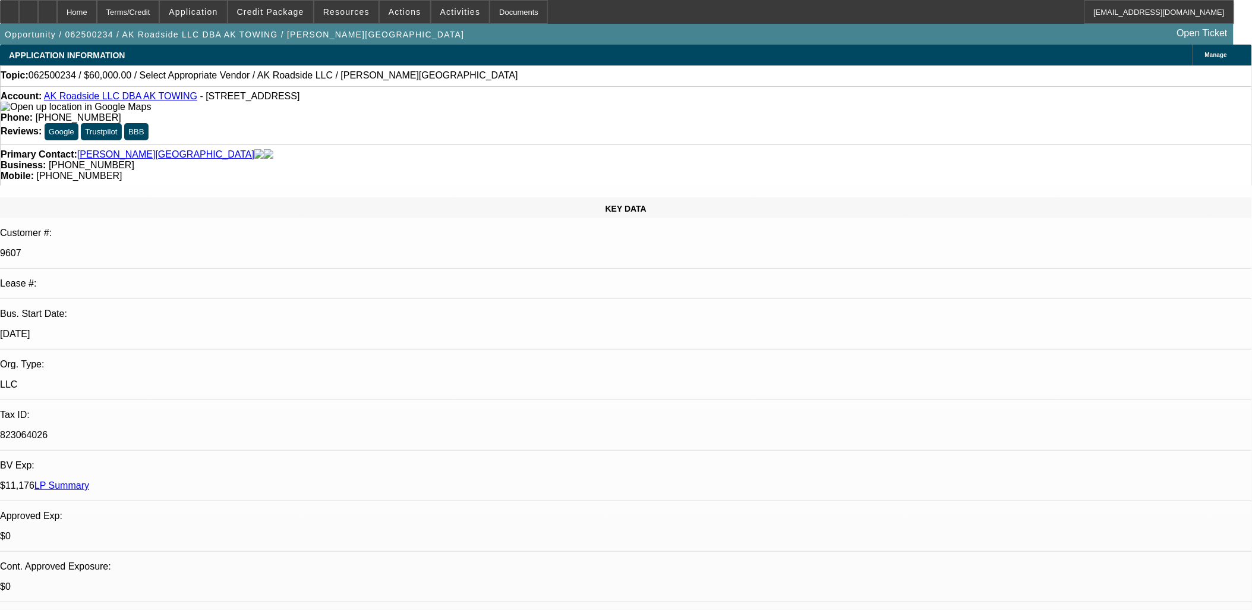
drag, startPoint x: 925, startPoint y: 170, endPoint x: 928, endPoint y: 192, distance: 22.3
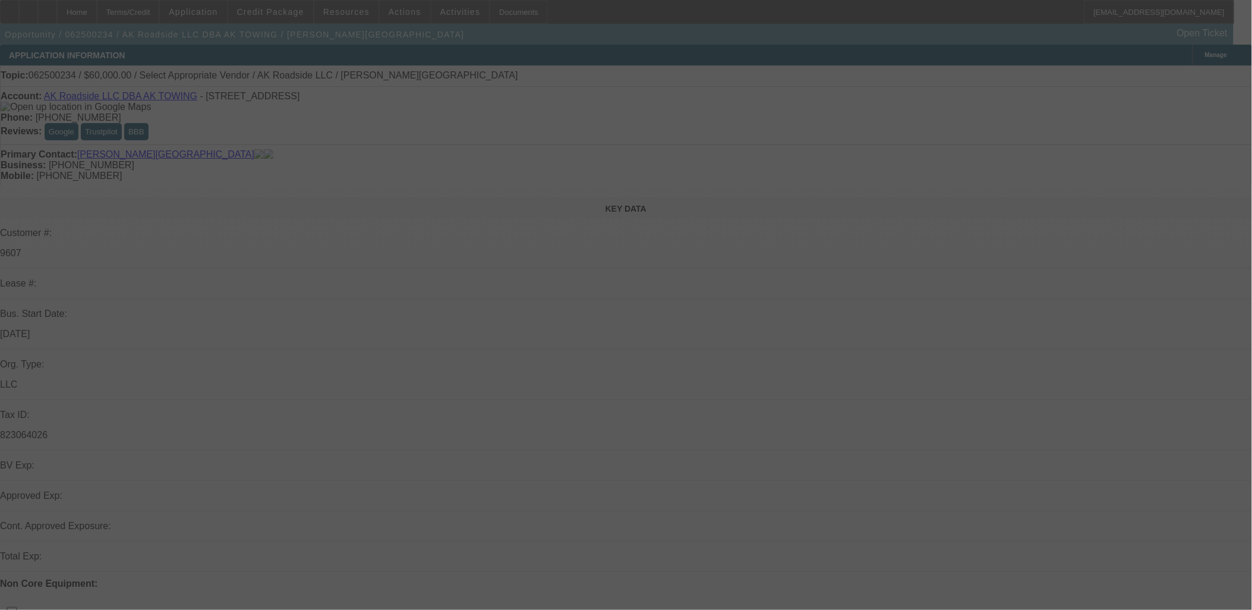
select select "0"
select select "2"
select select "0.1"
select select "4"
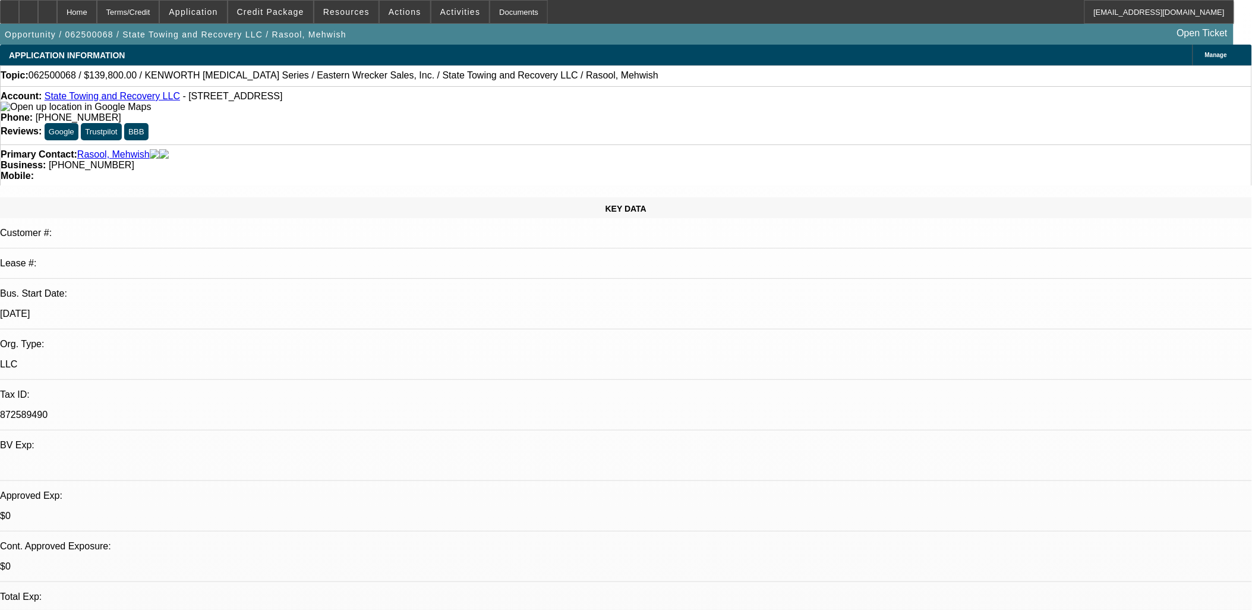
select select "0"
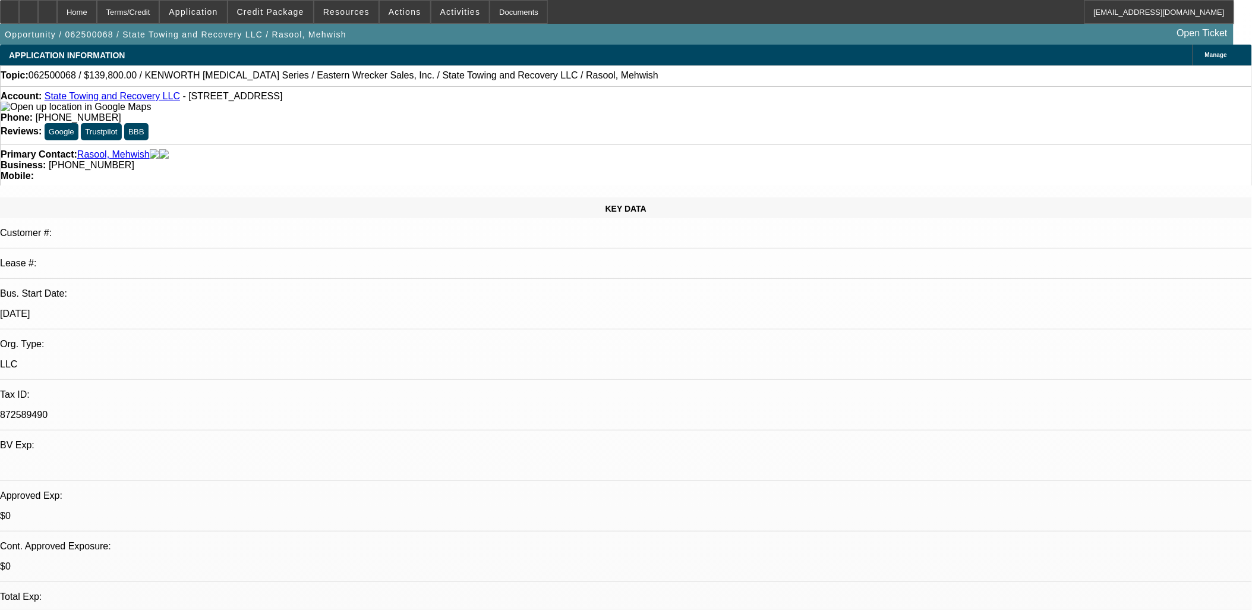
select select "0"
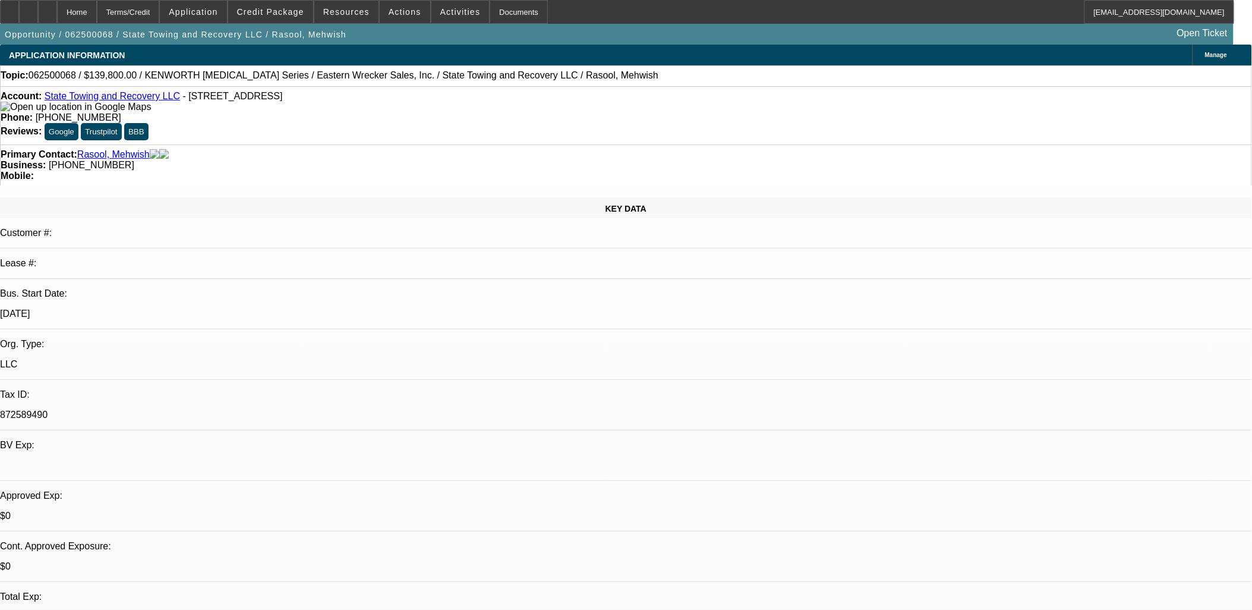
select select "0"
select select "1"
select select "6"
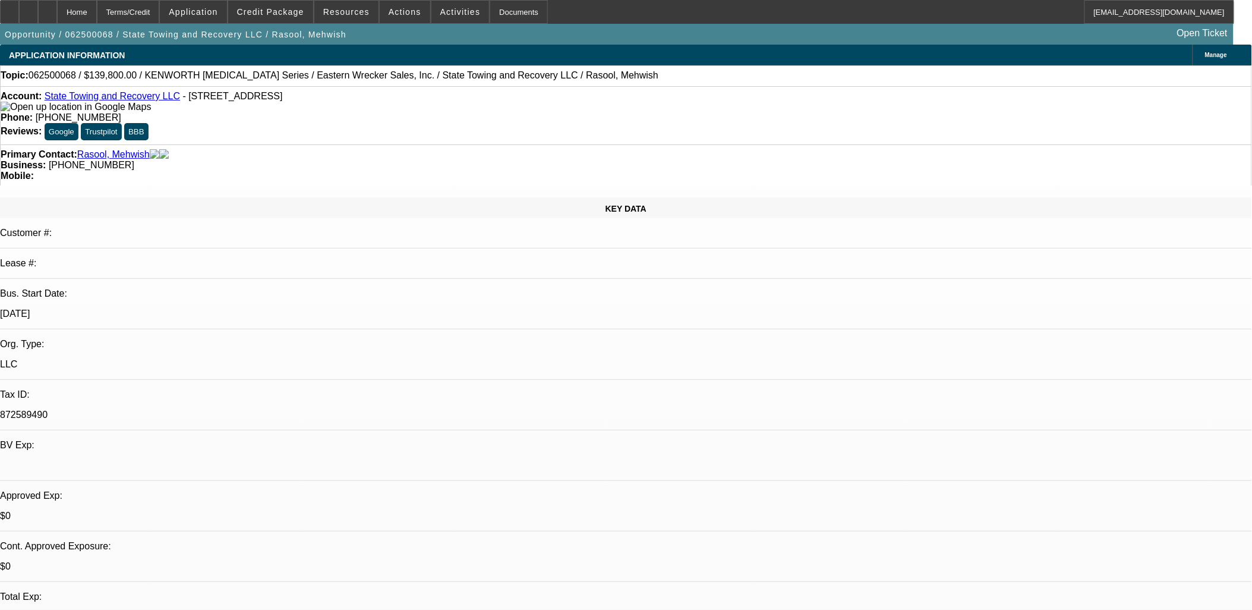
select select "1"
select select "6"
select select "1"
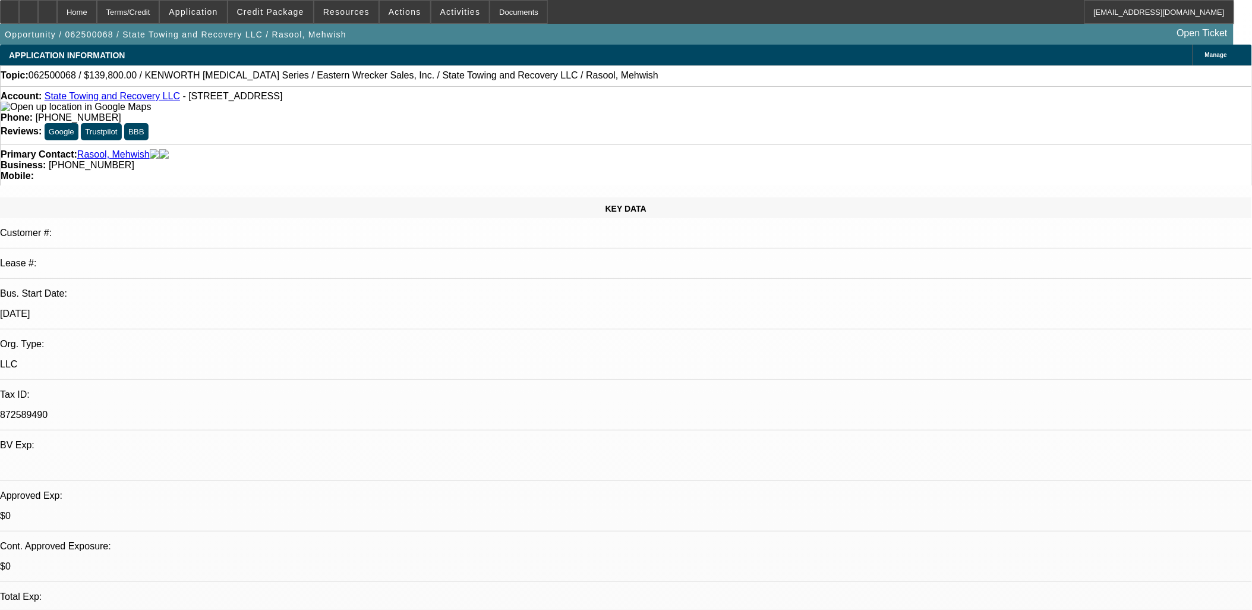
select select "6"
select select "1"
select select "6"
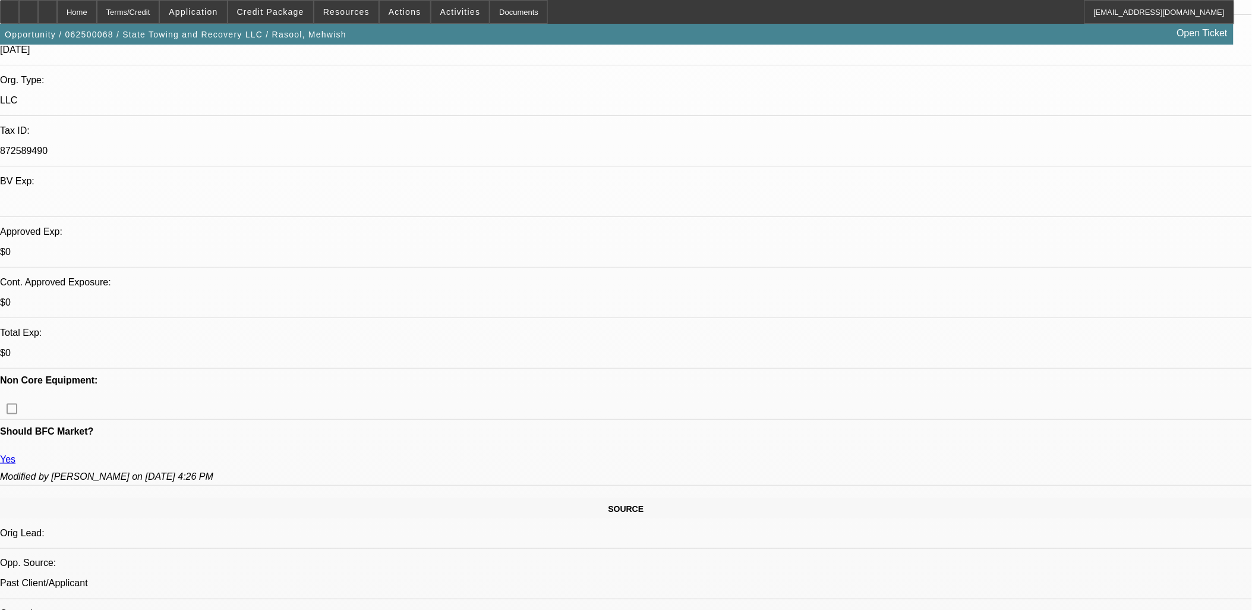
scroll to position [1422, 0]
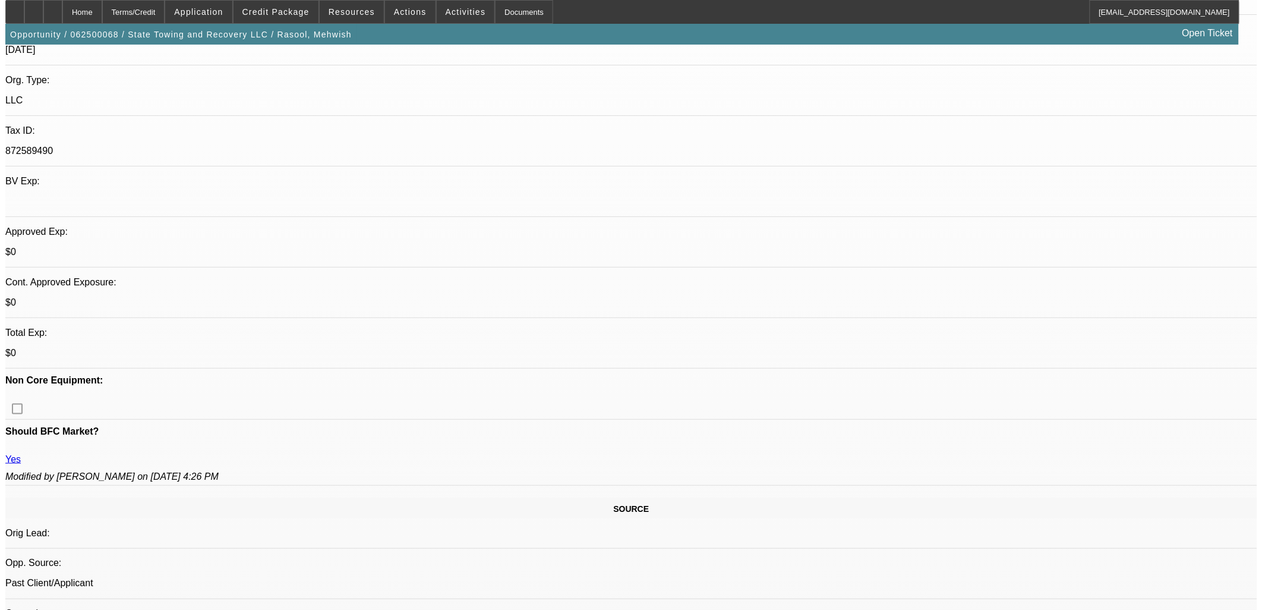
scroll to position [0, 0]
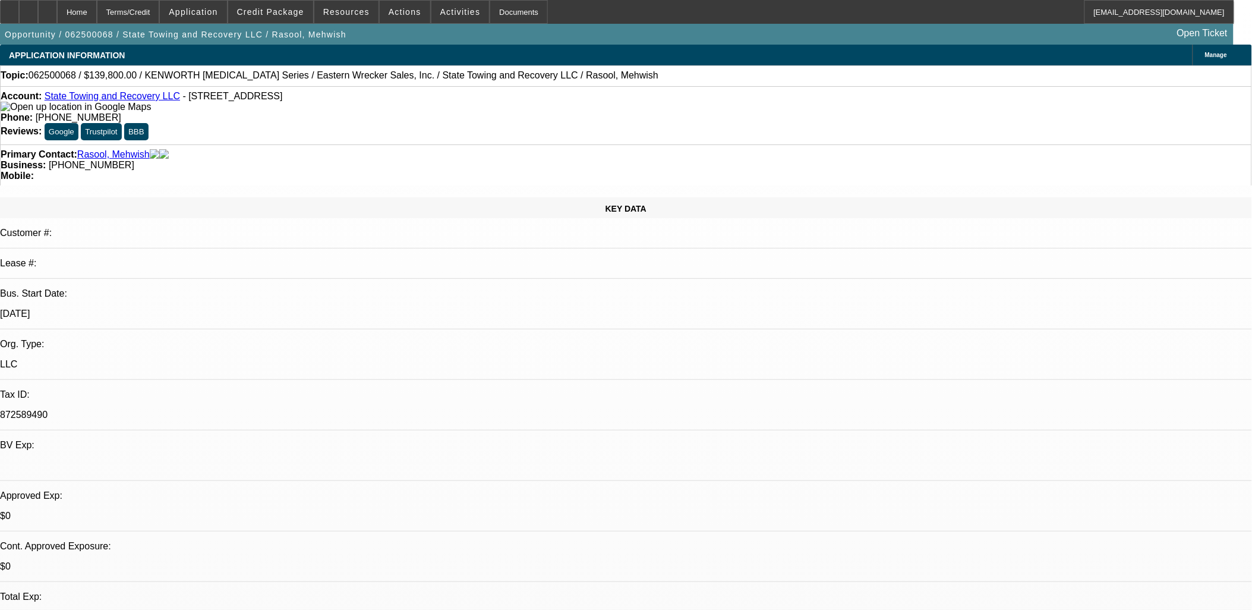
click at [89, 93] on div "Account: State Towing and Recovery LLC - 13023 12th Ave S, Burien, WA 98168" at bounding box center [626, 101] width 1251 height 21
click at [92, 96] on link "State Towing and Recovery LLC" at bounding box center [113, 96] width 136 height 10
click at [408, 11] on span "Actions" at bounding box center [405, 12] width 33 height 10
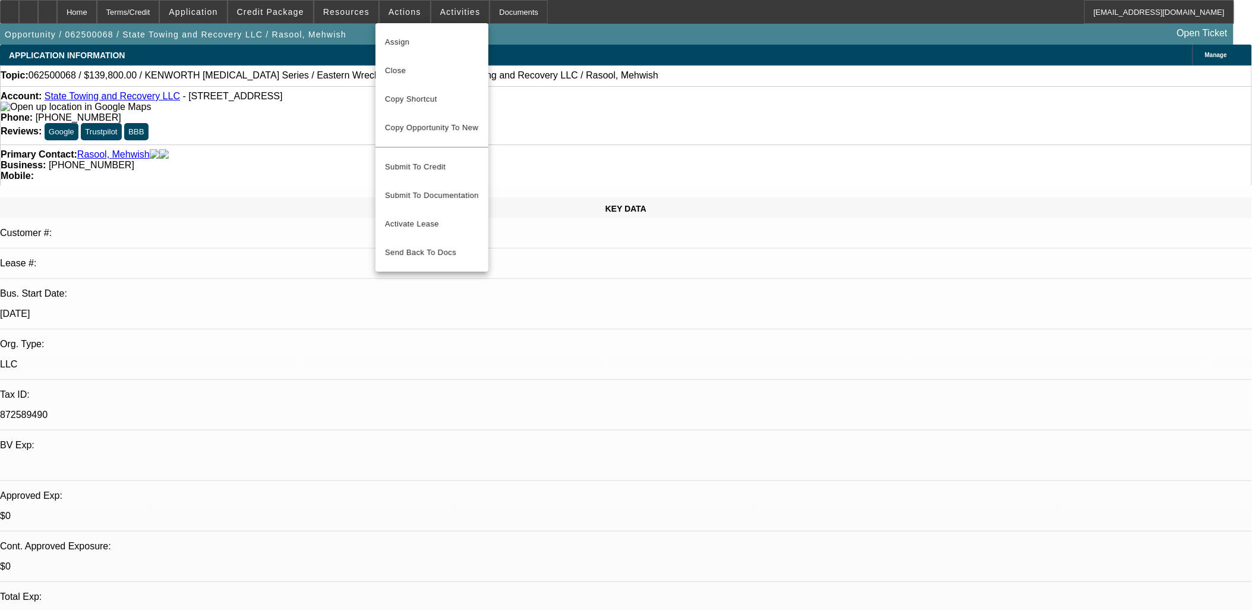
click at [430, 75] on span "Close" at bounding box center [432, 71] width 94 height 14
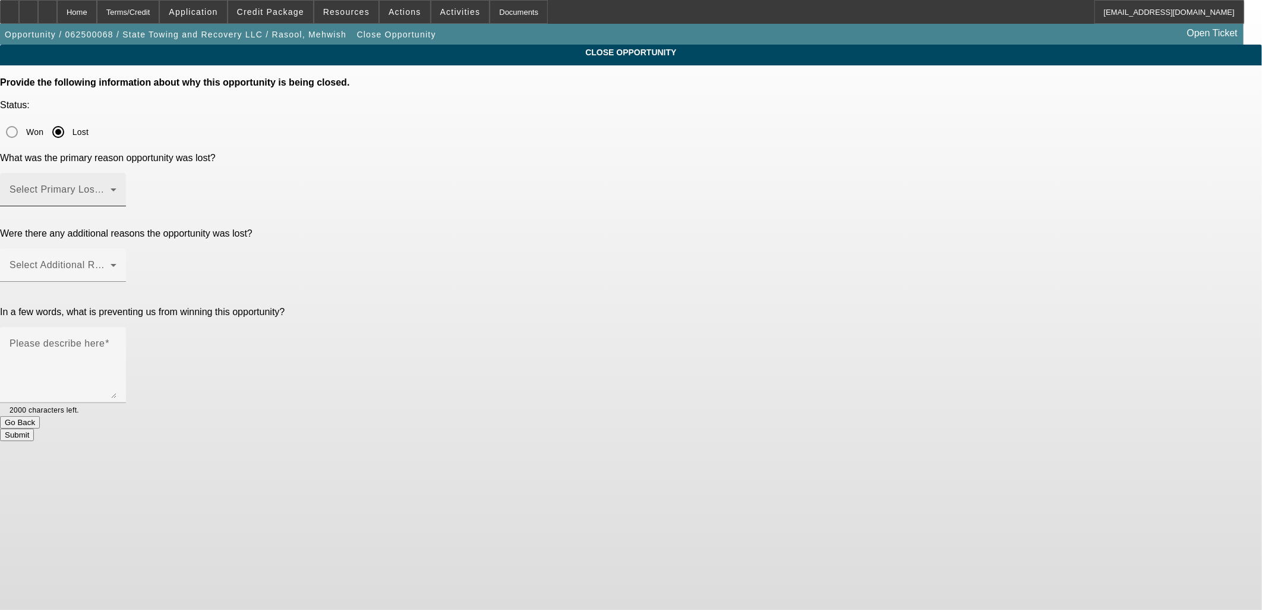
click at [135, 184] on mat-label "Select Primary Lost Reason" at bounding box center [72, 189] width 125 height 10
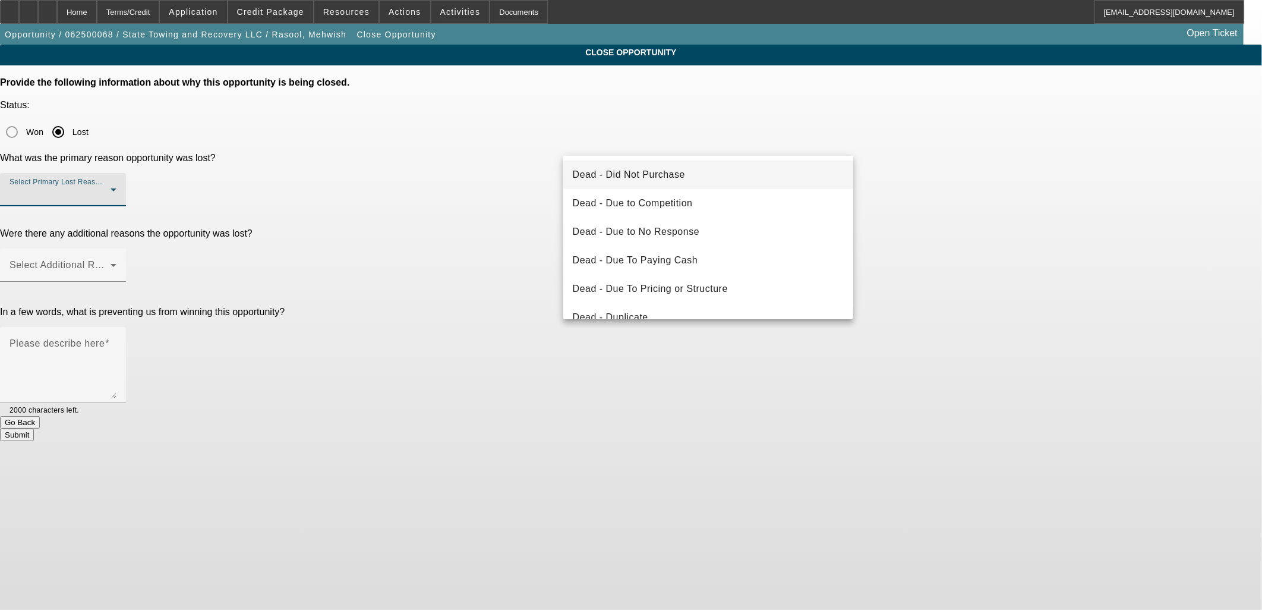
drag, startPoint x: 648, startPoint y: 171, endPoint x: 647, endPoint y: 177, distance: 6.8
click at [648, 176] on span "Dead - Did Not Purchase" at bounding box center [629, 175] width 112 height 14
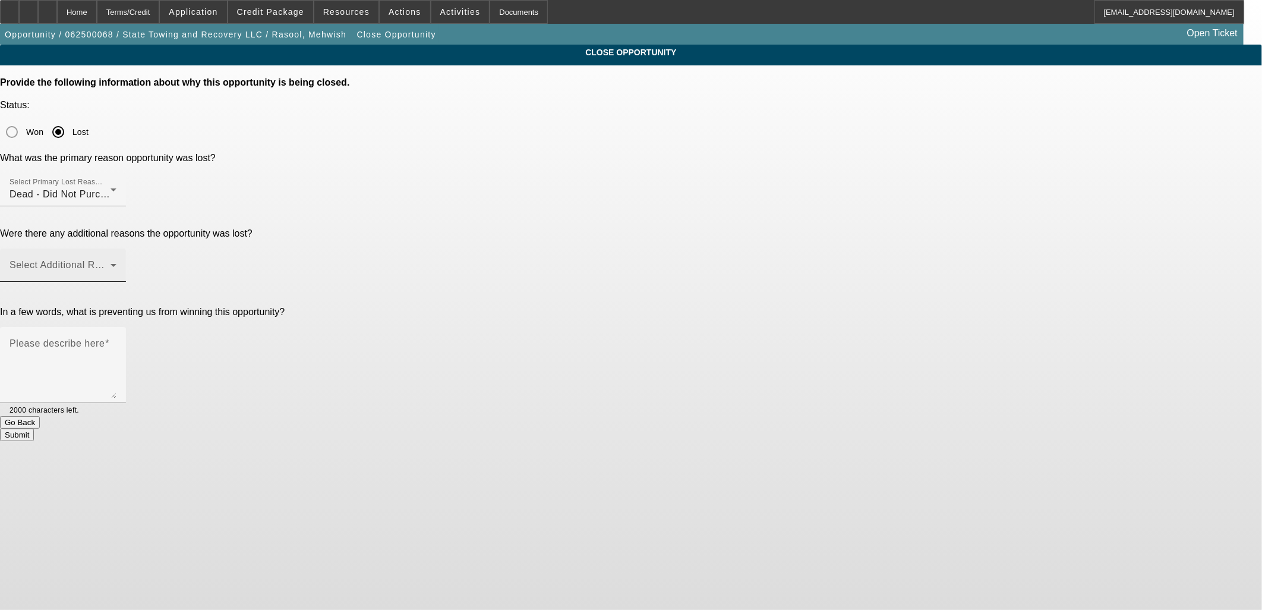
click at [116, 248] on div "Select Additional Reasons" at bounding box center [63, 264] width 107 height 33
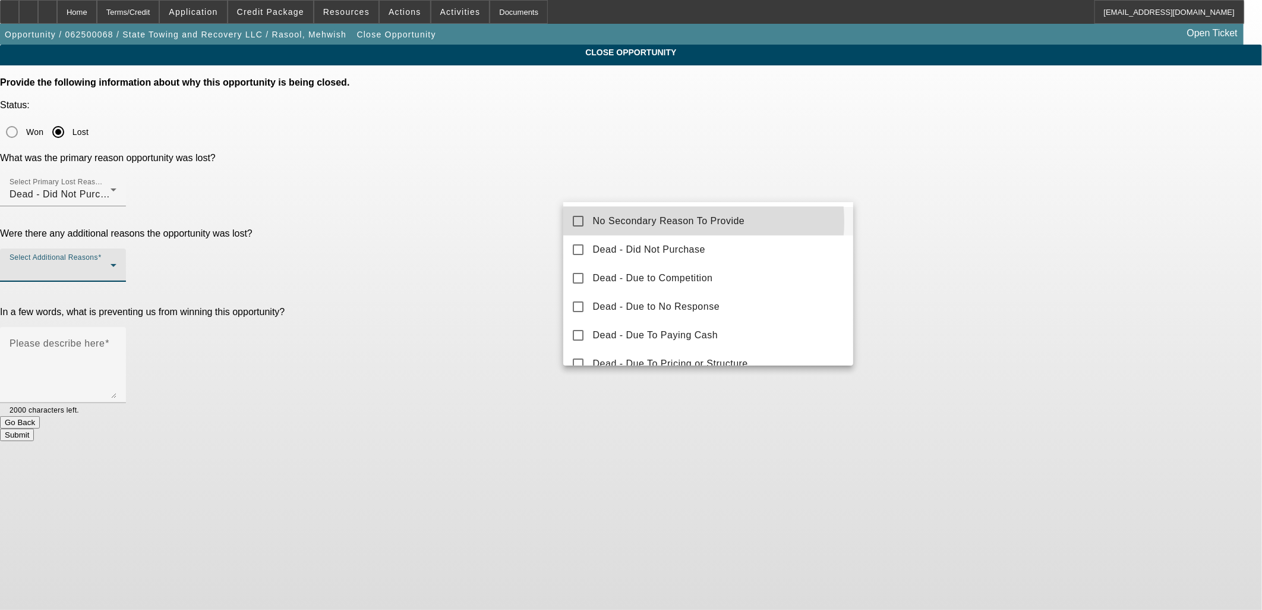
drag, startPoint x: 682, startPoint y: 222, endPoint x: 731, endPoint y: 244, distance: 53.7
click at [682, 222] on span "No Secondary Reason To Provide" at bounding box center [669, 221] width 152 height 14
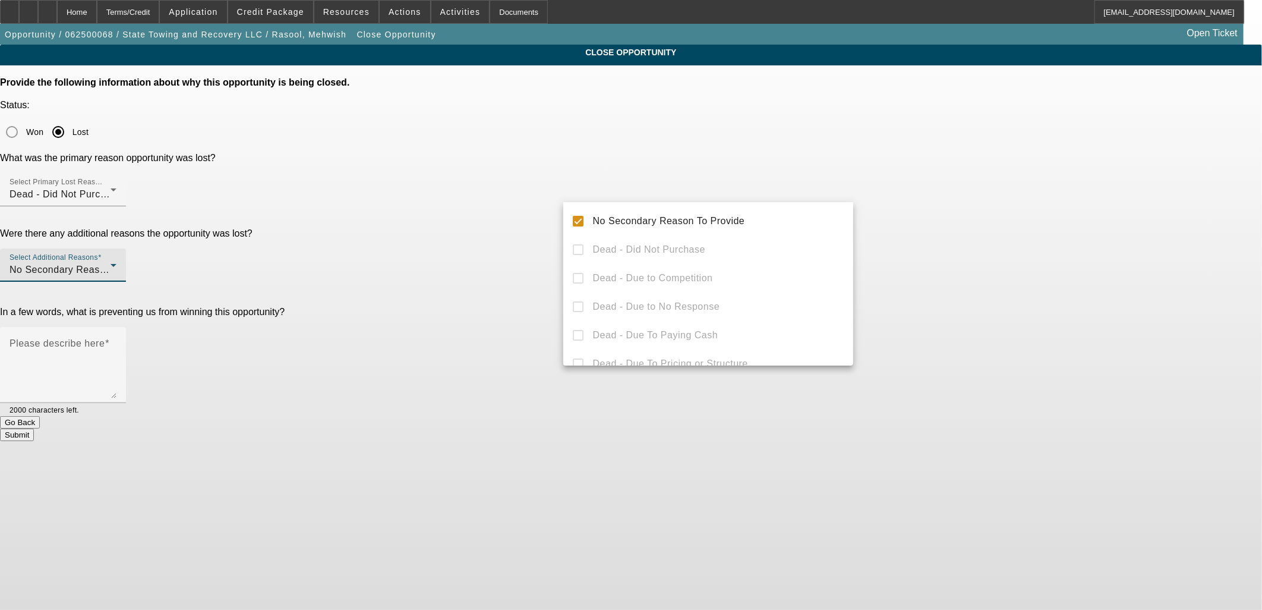
click at [1006, 270] on div at bounding box center [631, 305] width 1262 height 610
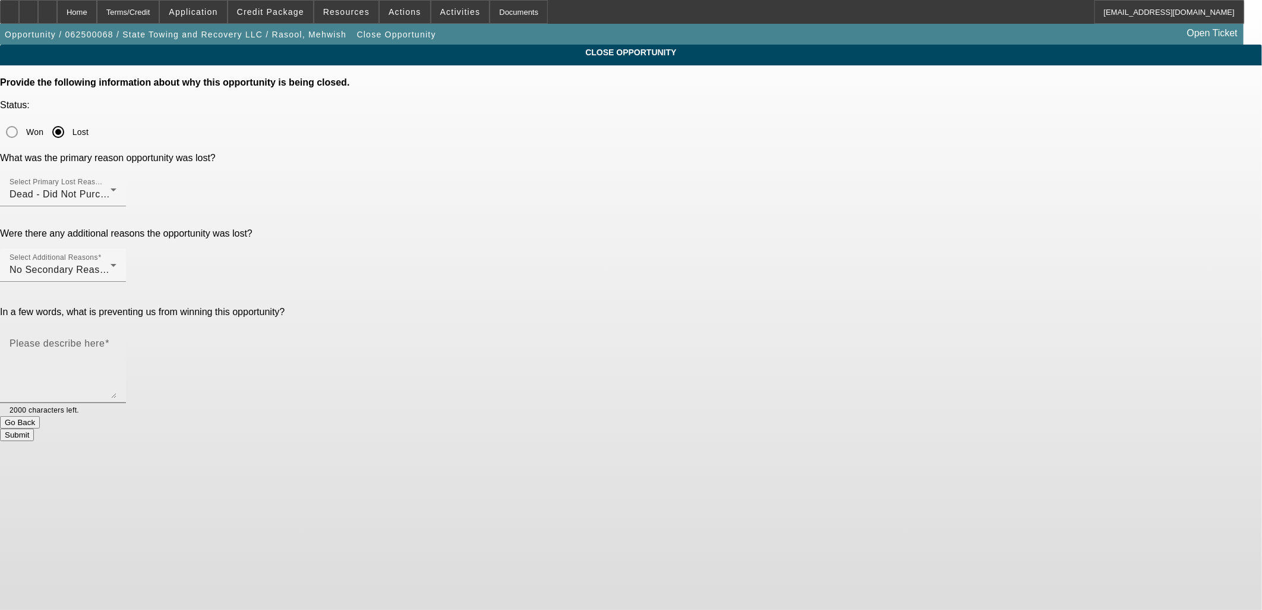
drag, startPoint x: 745, startPoint y: 268, endPoint x: 751, endPoint y: 274, distance: 8.8
click at [116, 341] on textarea "Please describe here" at bounding box center [63, 369] width 107 height 57
type textarea "Holding off"
click at [34, 429] on button "Submit" at bounding box center [17, 435] width 34 height 12
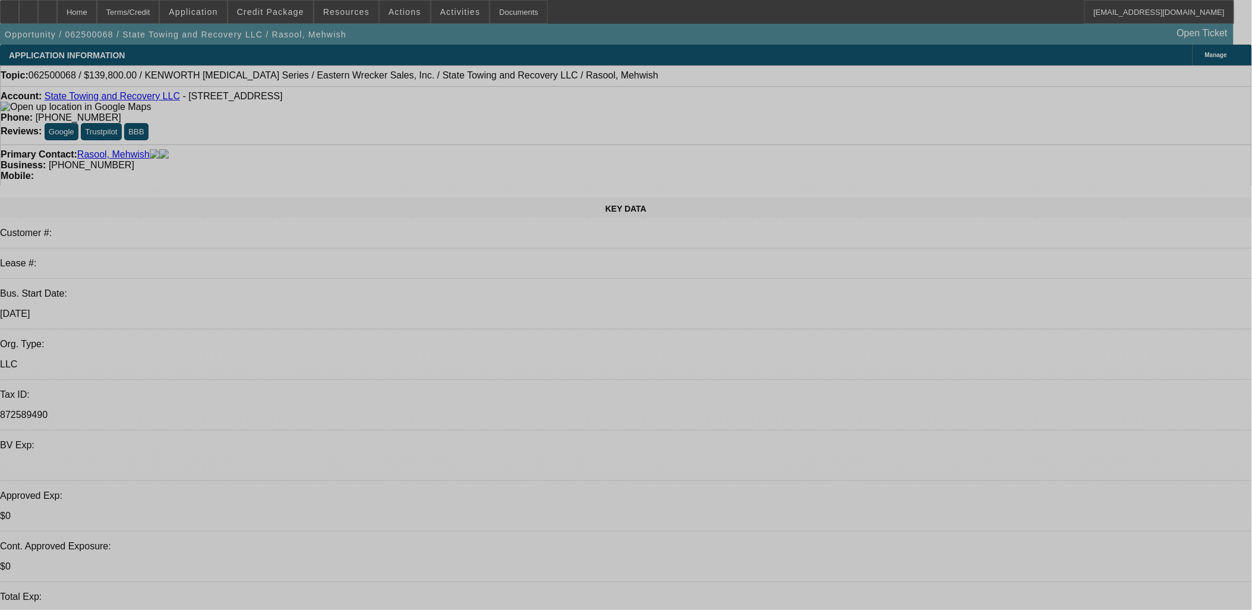
select select "0"
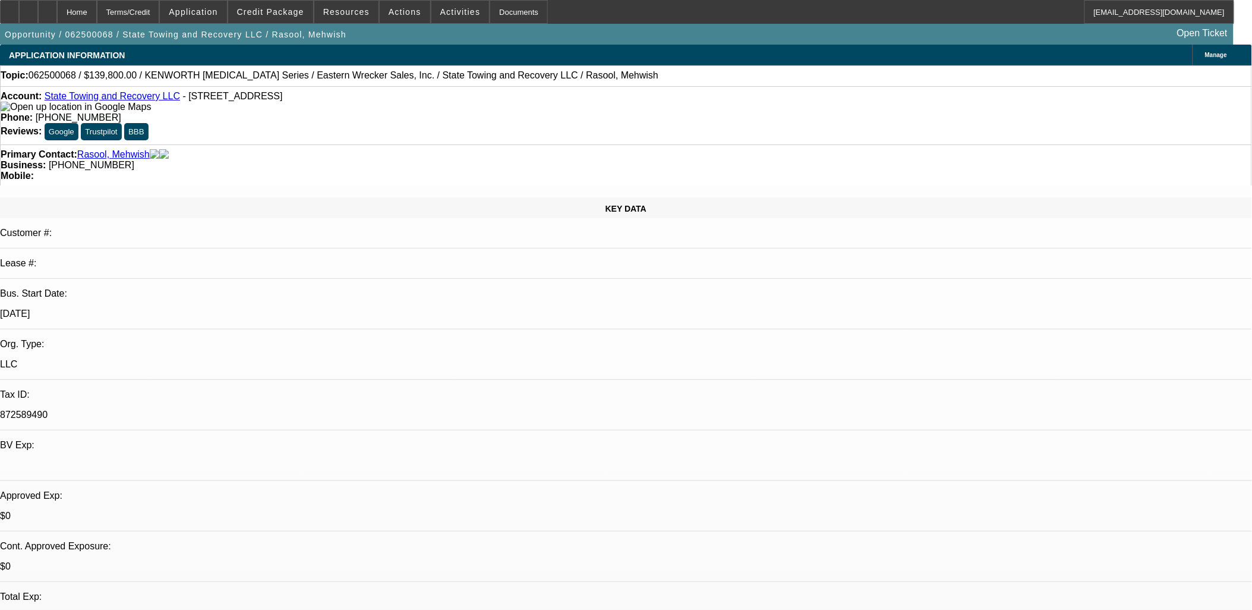
select select "0"
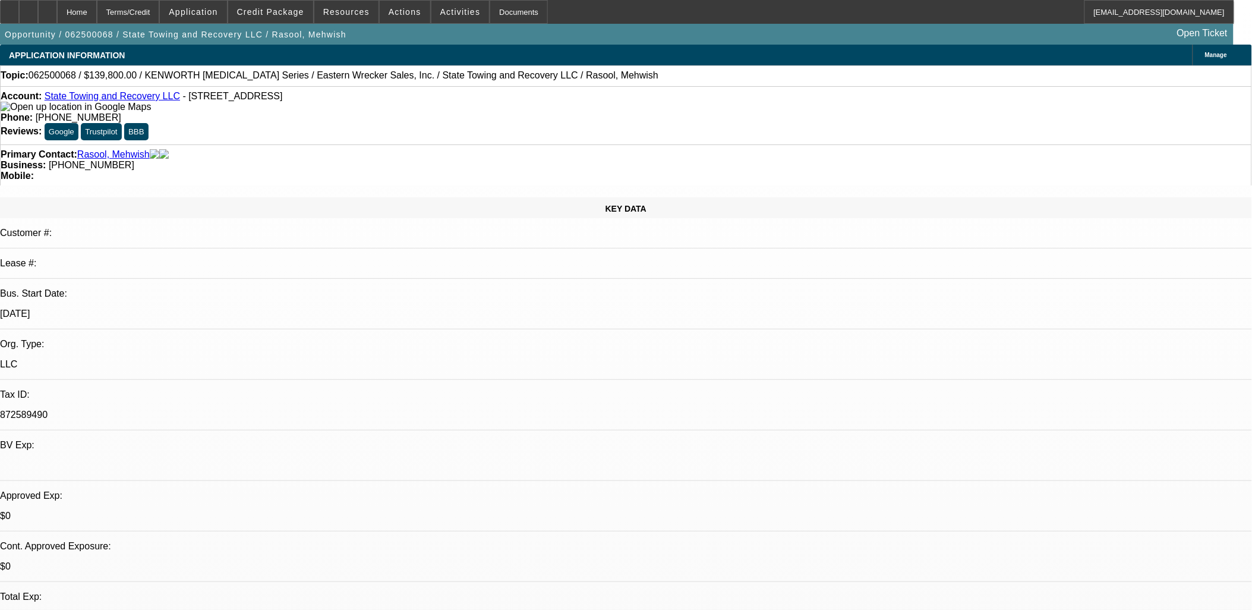
select select "0"
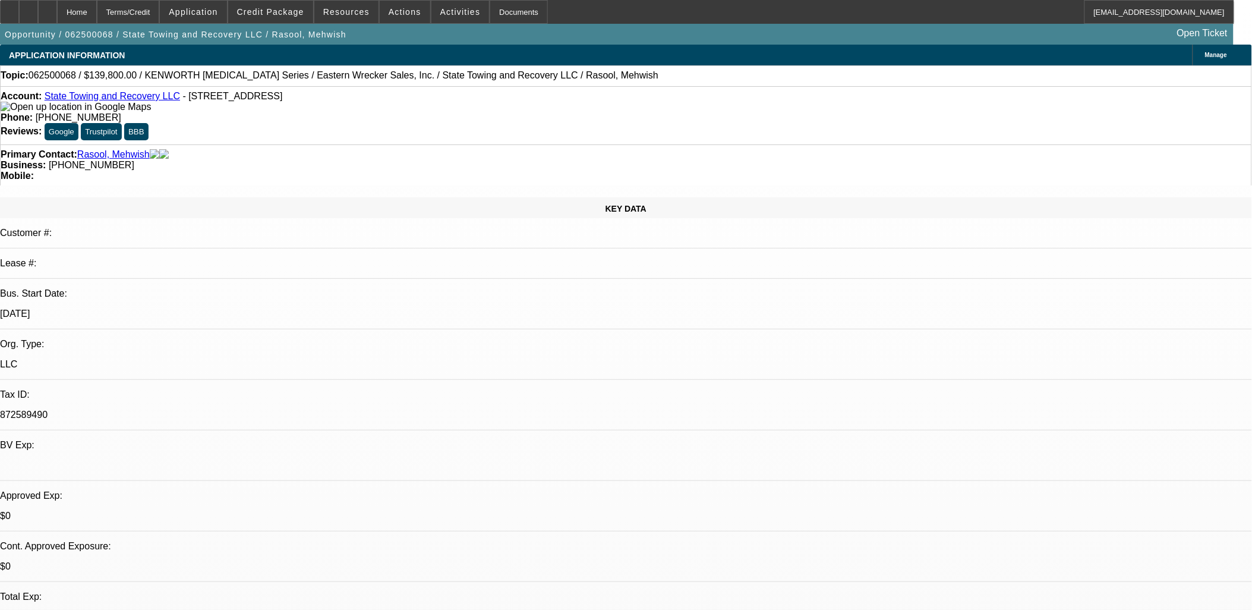
select select "0"
select select "1"
select select "6"
select select "1"
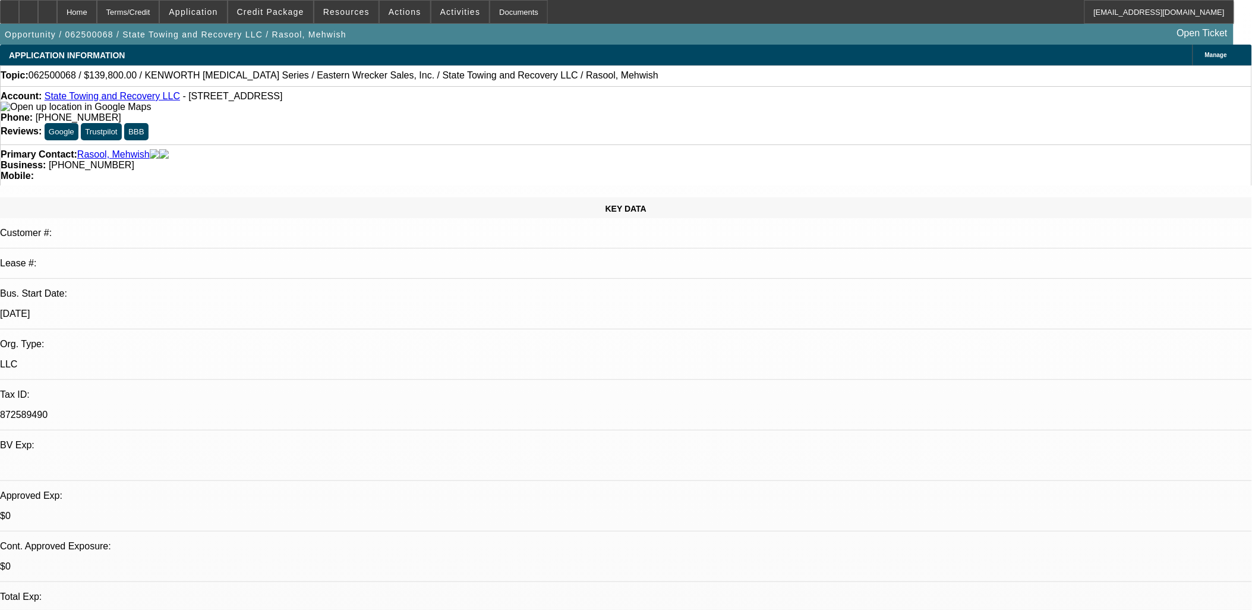
select select "1"
select select "6"
select select "1"
select select "6"
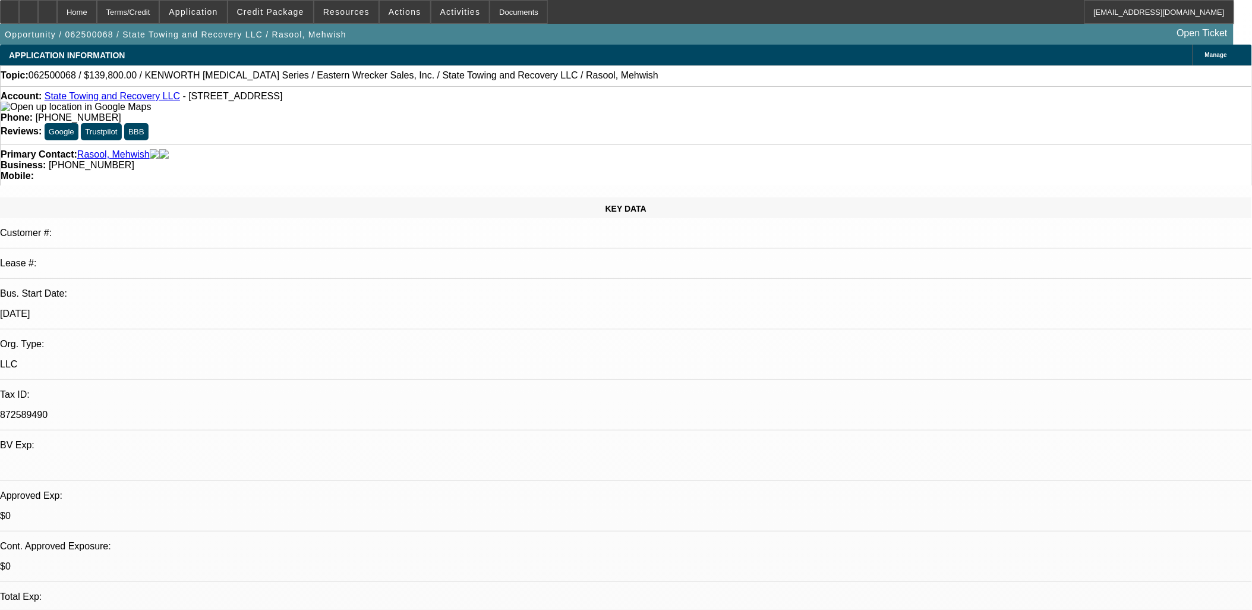
select select "1"
select select "6"
